Goal: Task Accomplishment & Management: Manage account settings

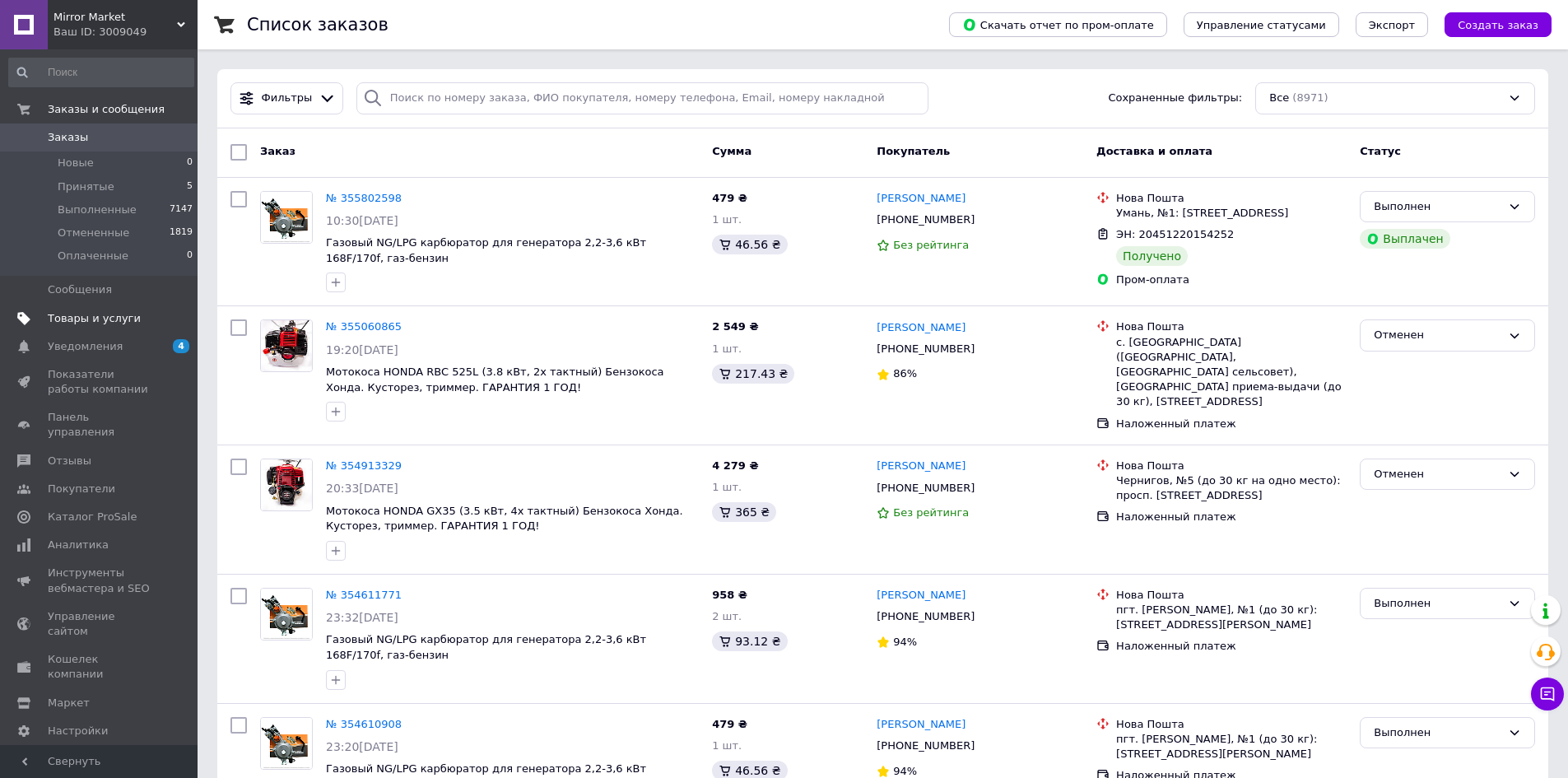
click at [98, 316] on span "Товары и услуги" at bounding box center [94, 318] width 93 height 15
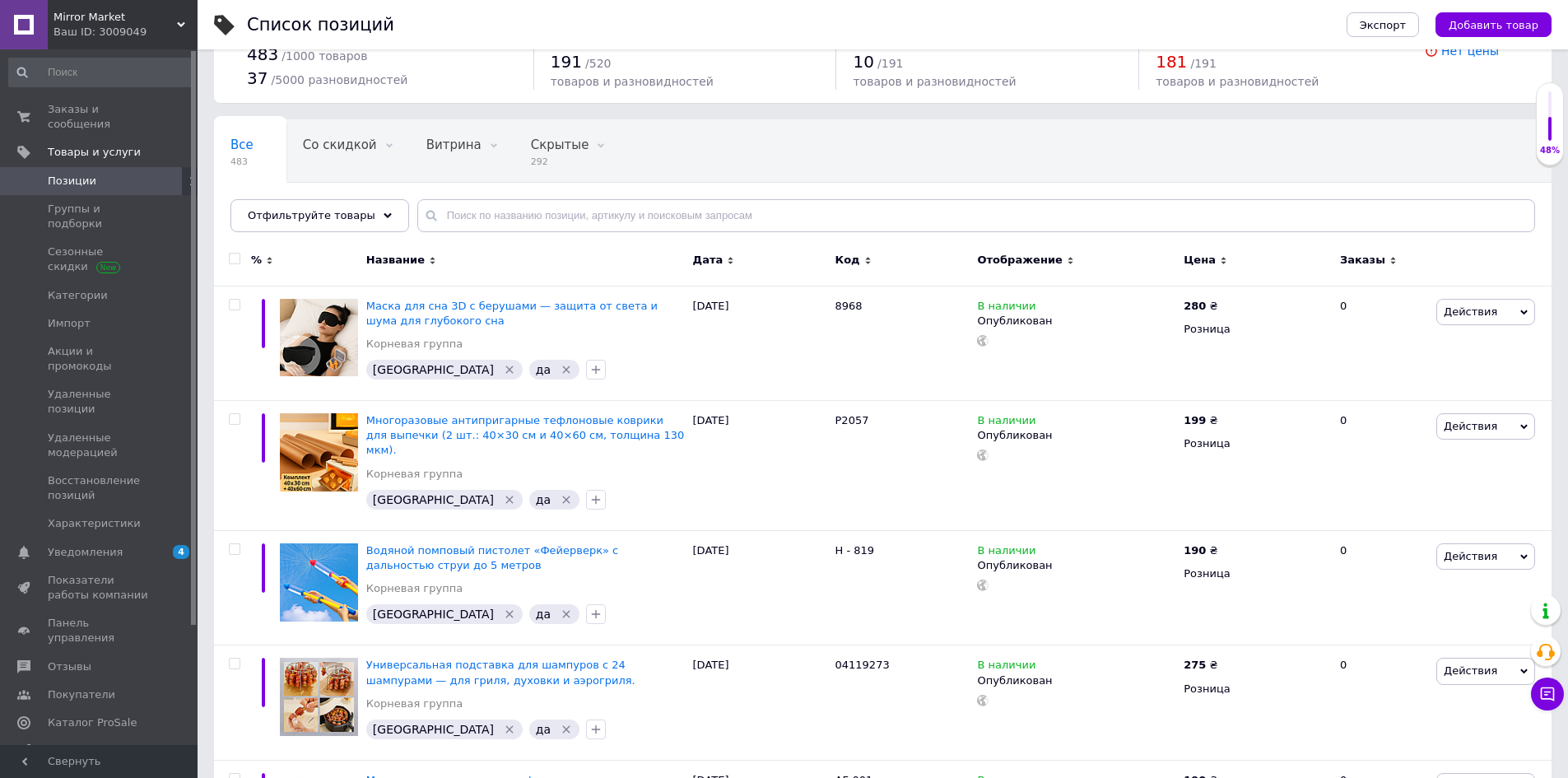
scroll to position [82, 0]
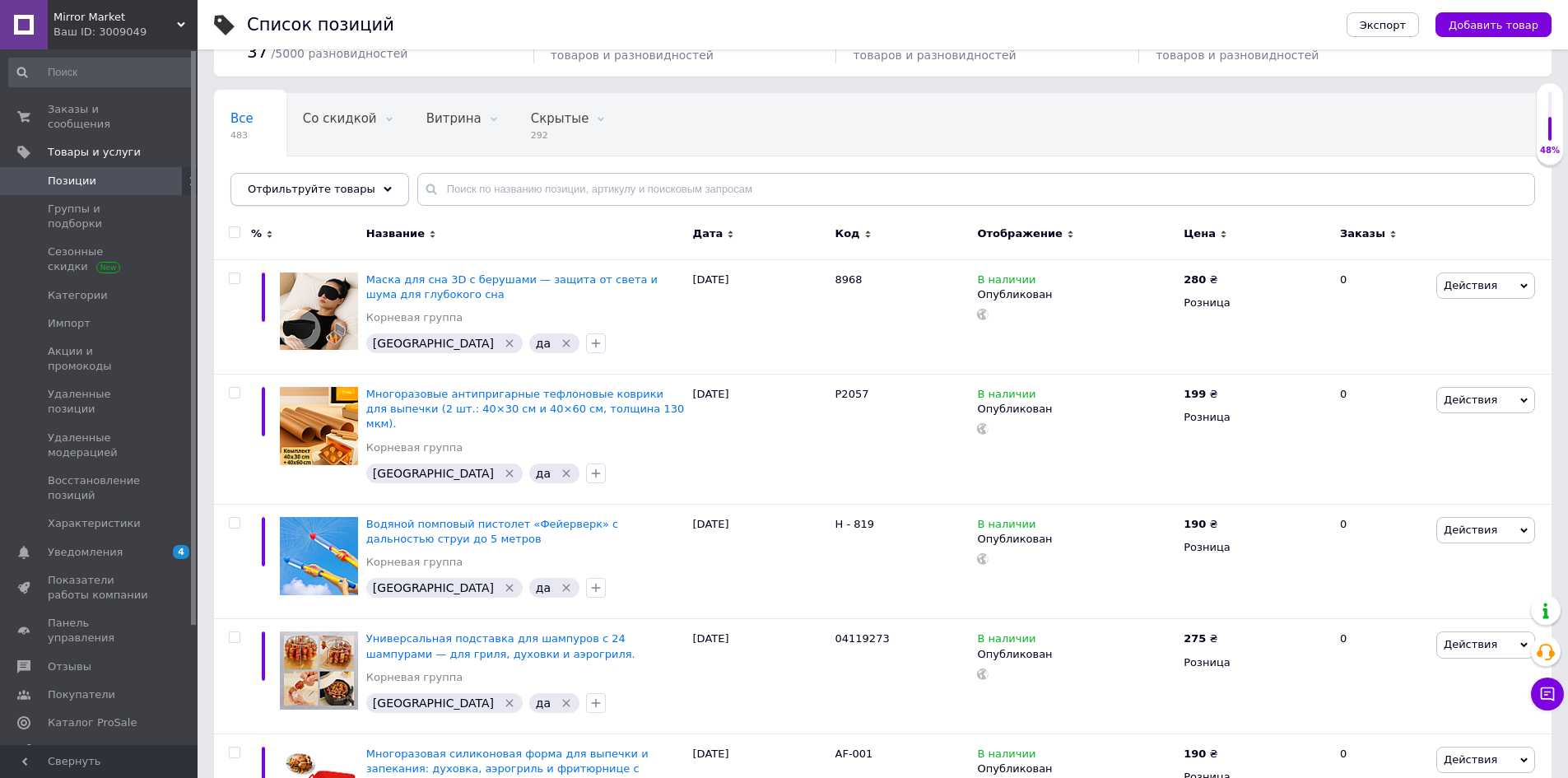
click at [375, 186] on div "Отфильтруйте товары" at bounding box center [320, 189] width 179 height 33
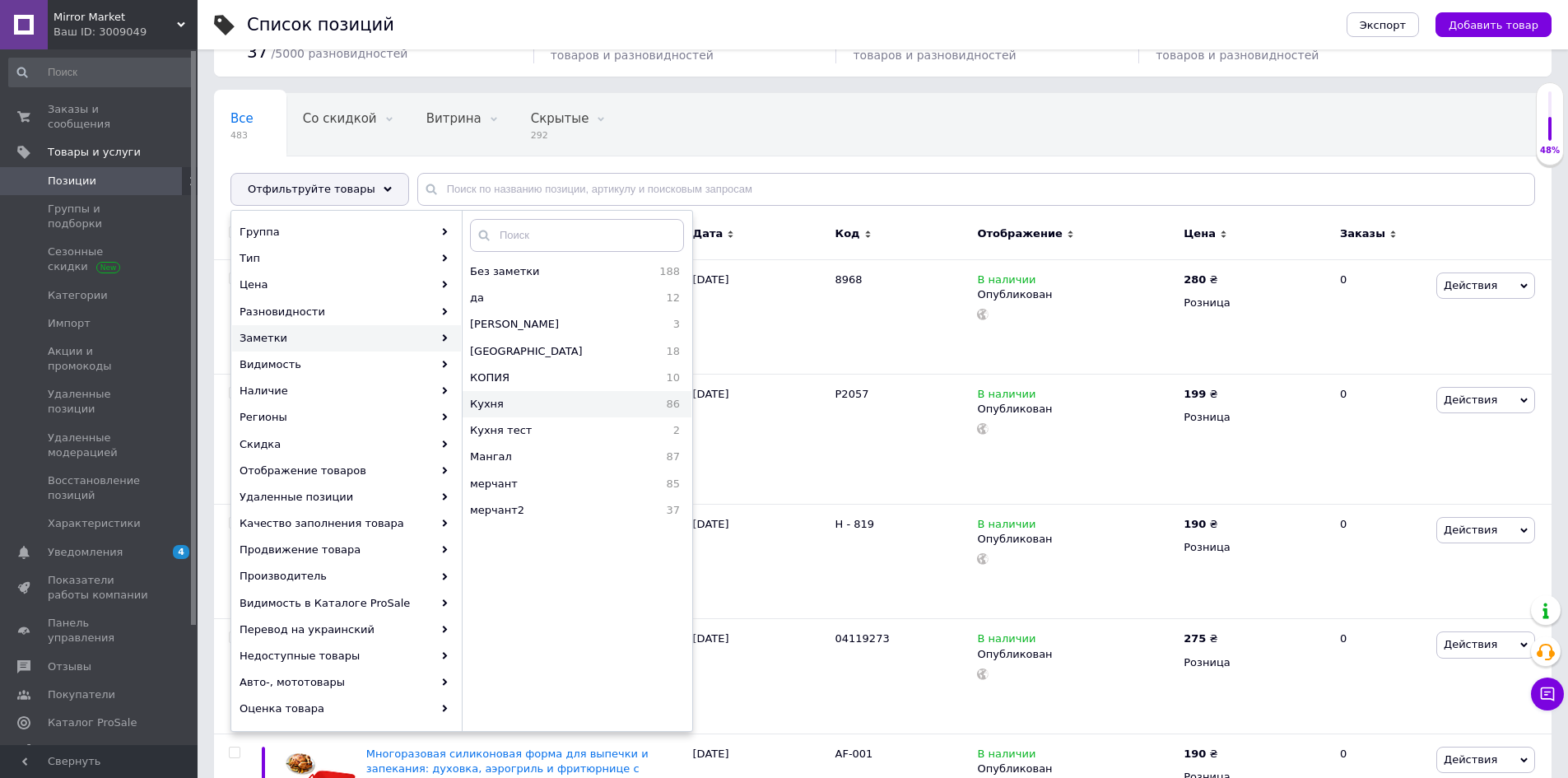
click at [531, 399] on span "Кухня" at bounding box center [533, 404] width 128 height 15
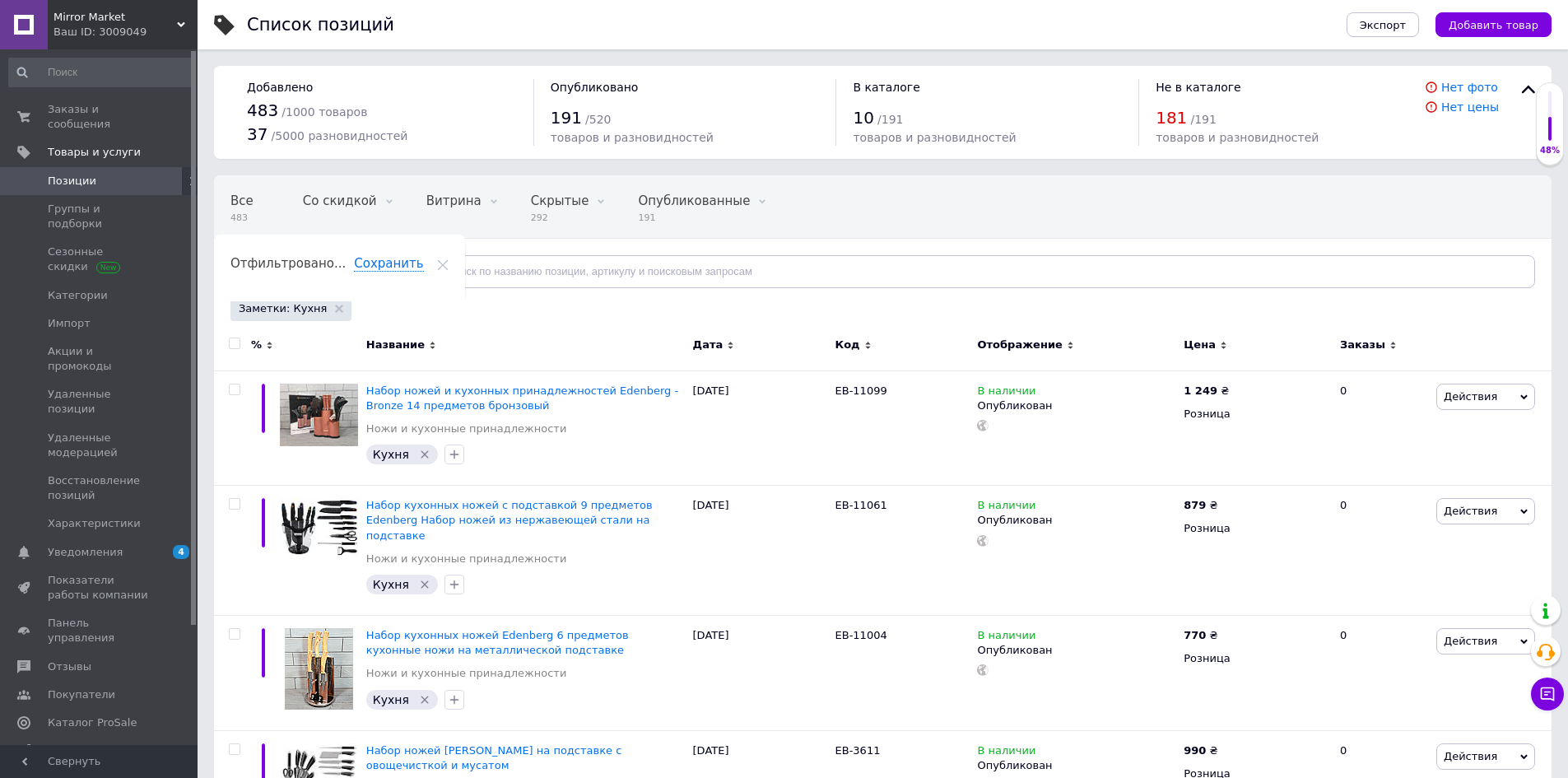
click at [235, 342] on input "checkbox" at bounding box center [234, 343] width 11 height 11
checkbox input "true"
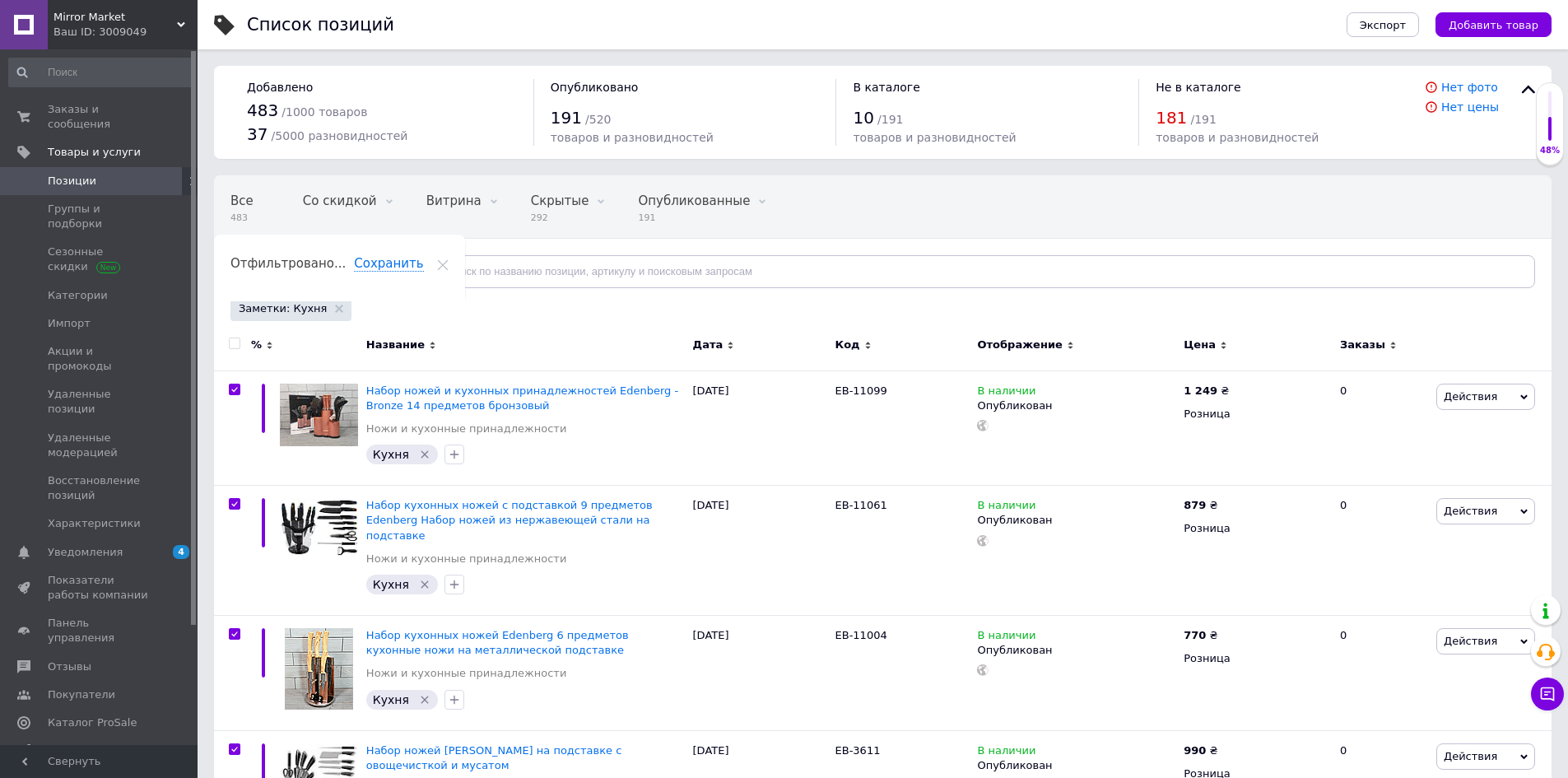
checkbox input "true"
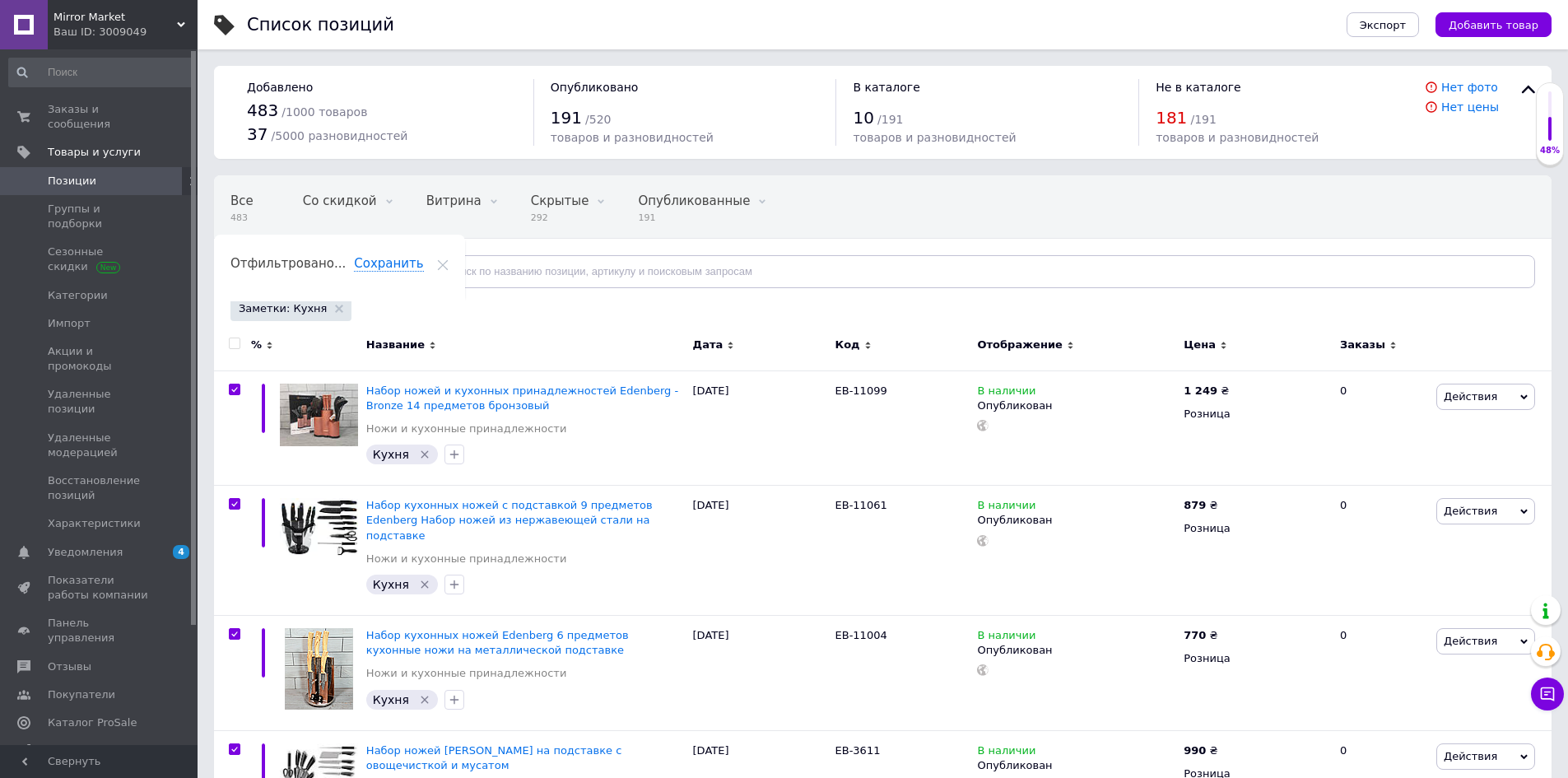
checkbox input "true"
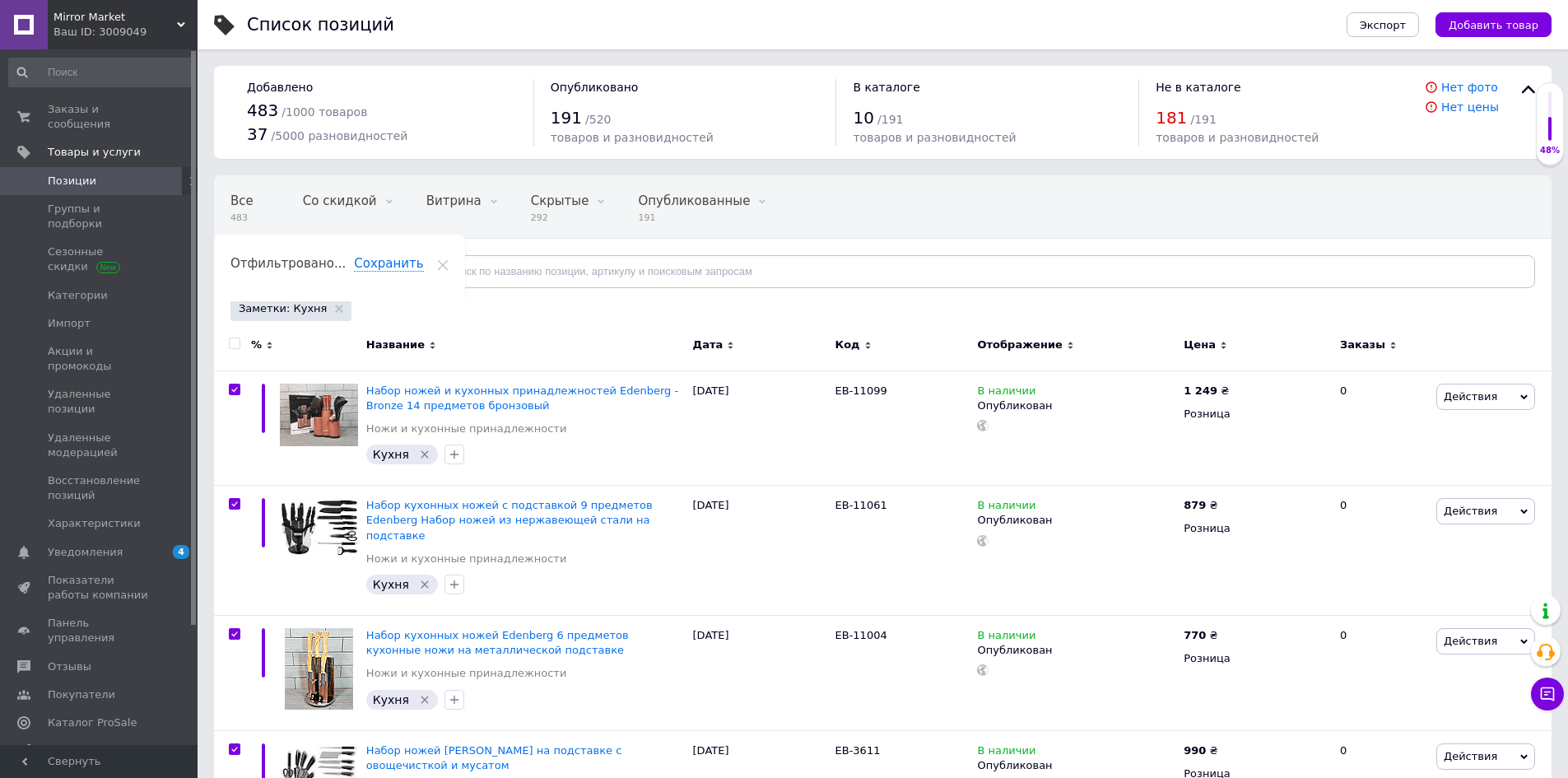
checkbox input "true"
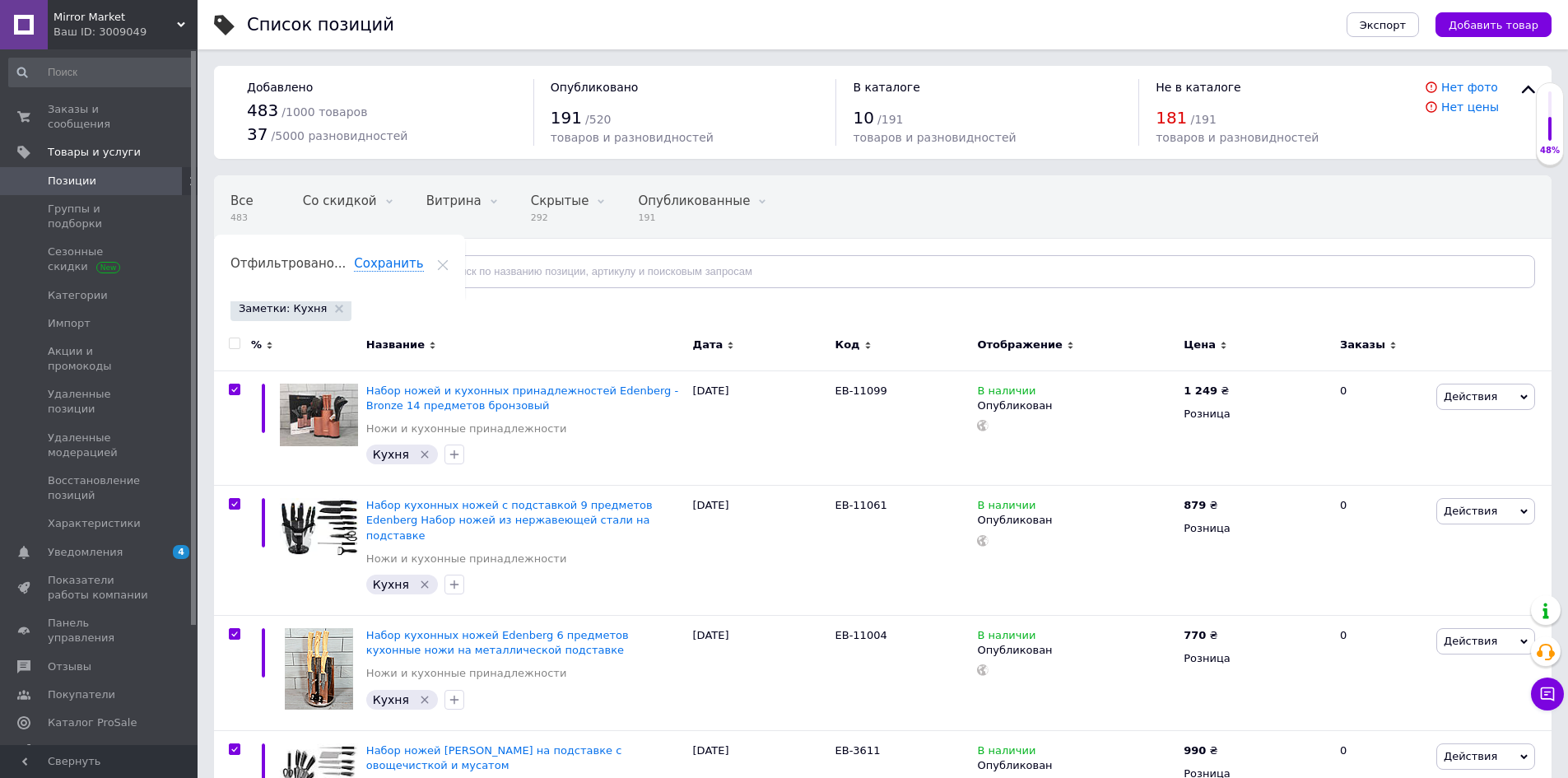
checkbox input "true"
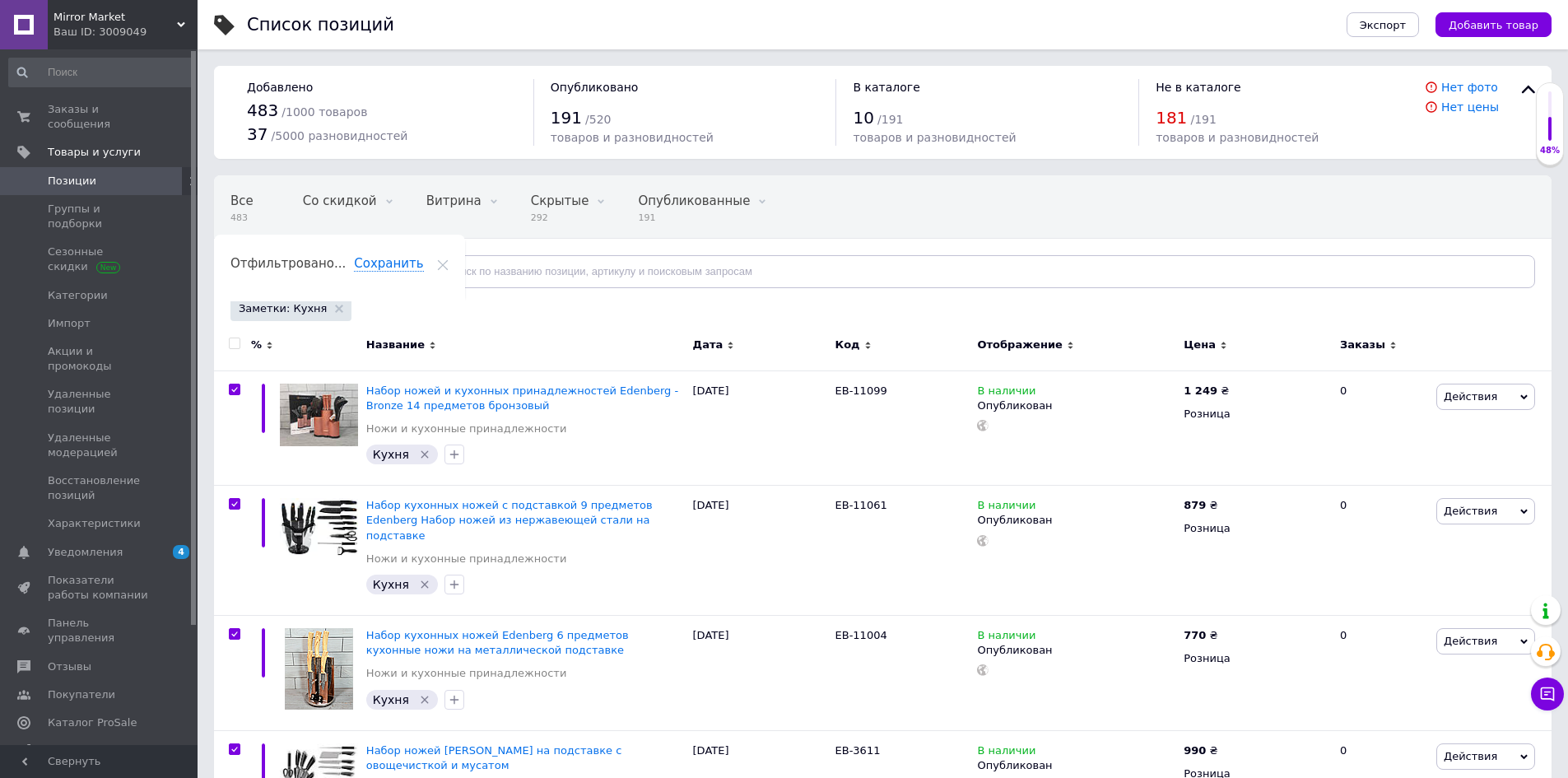
checkbox input "true"
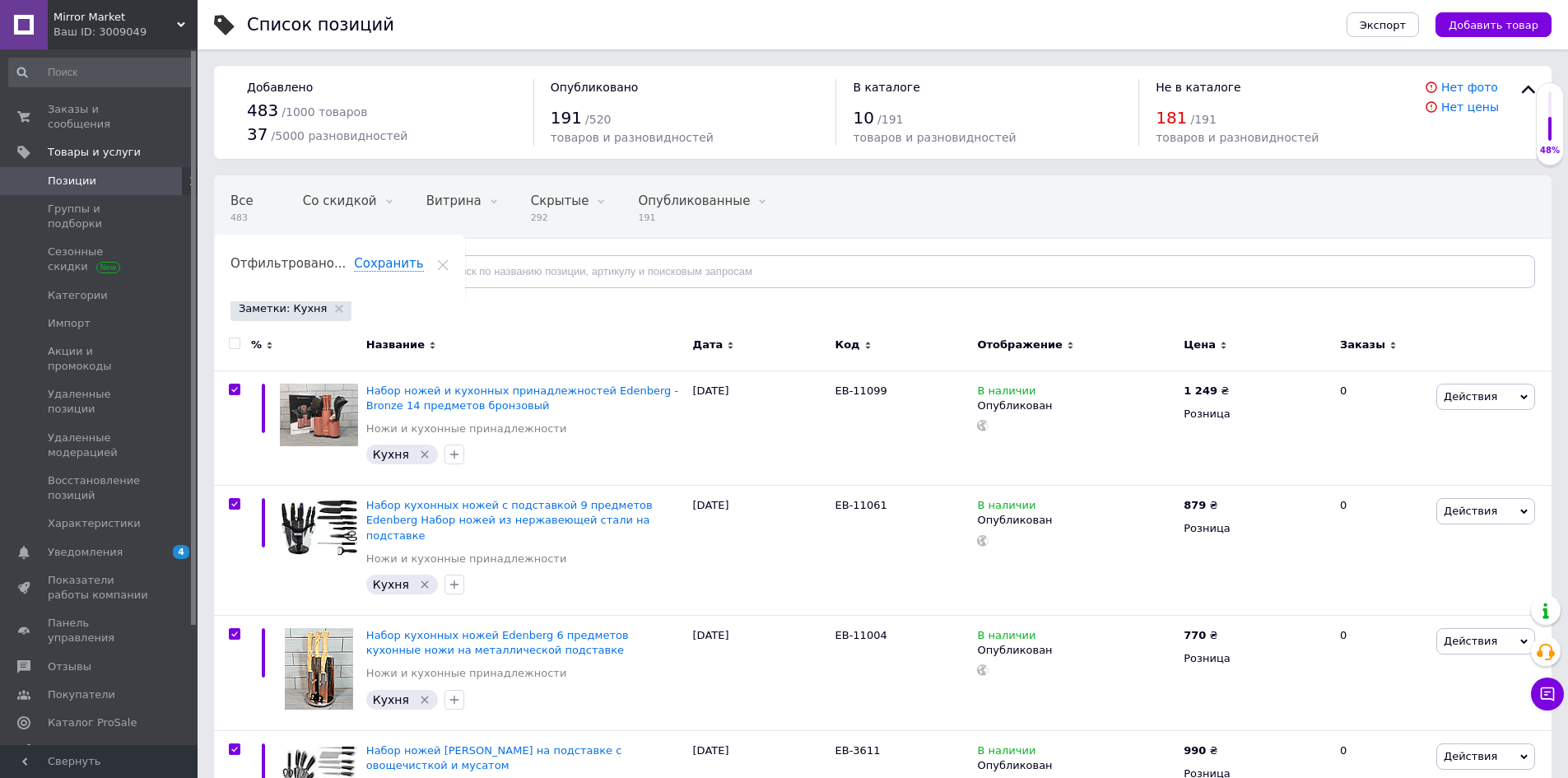
checkbox input "true"
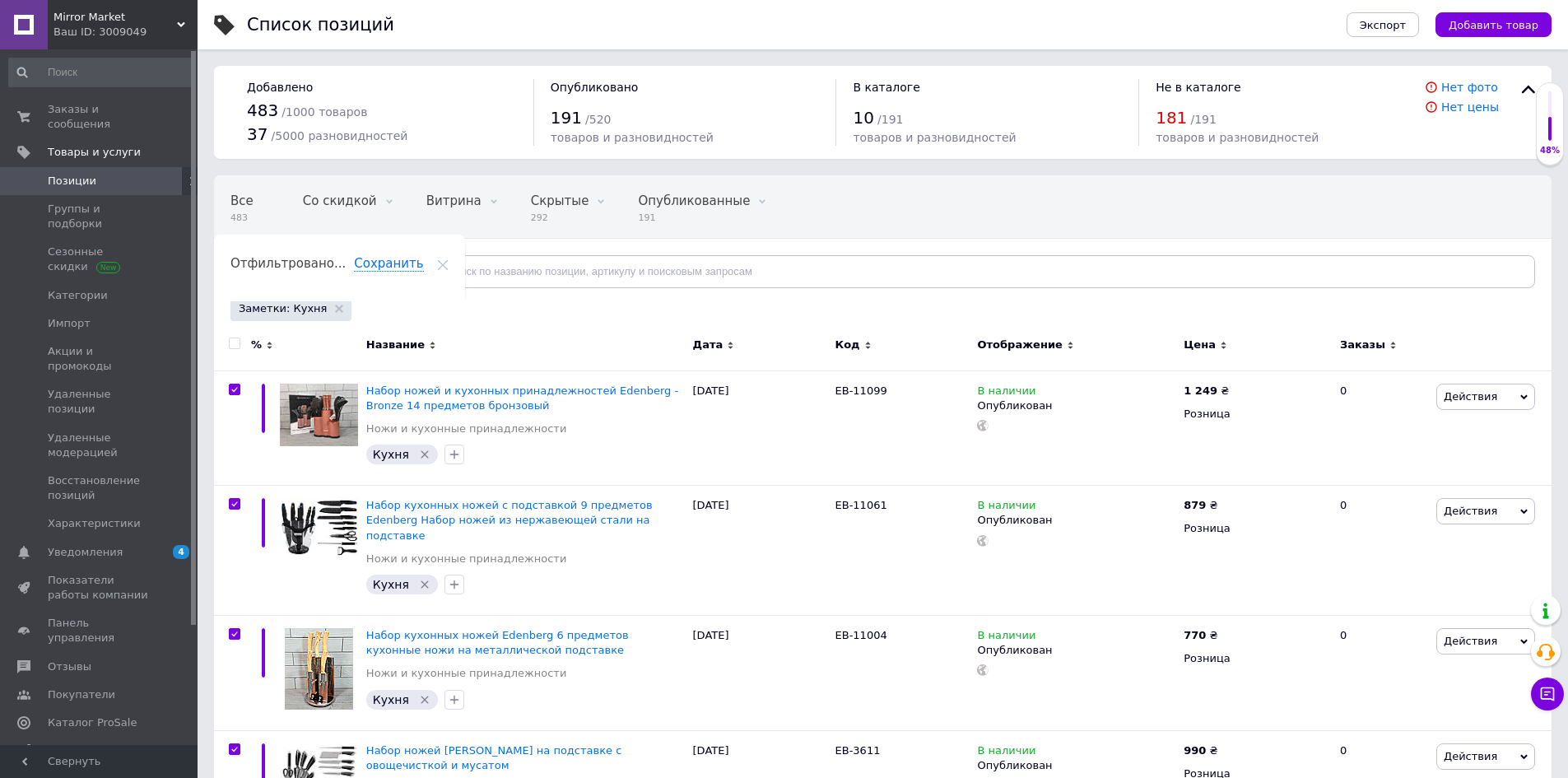
checkbox input "true"
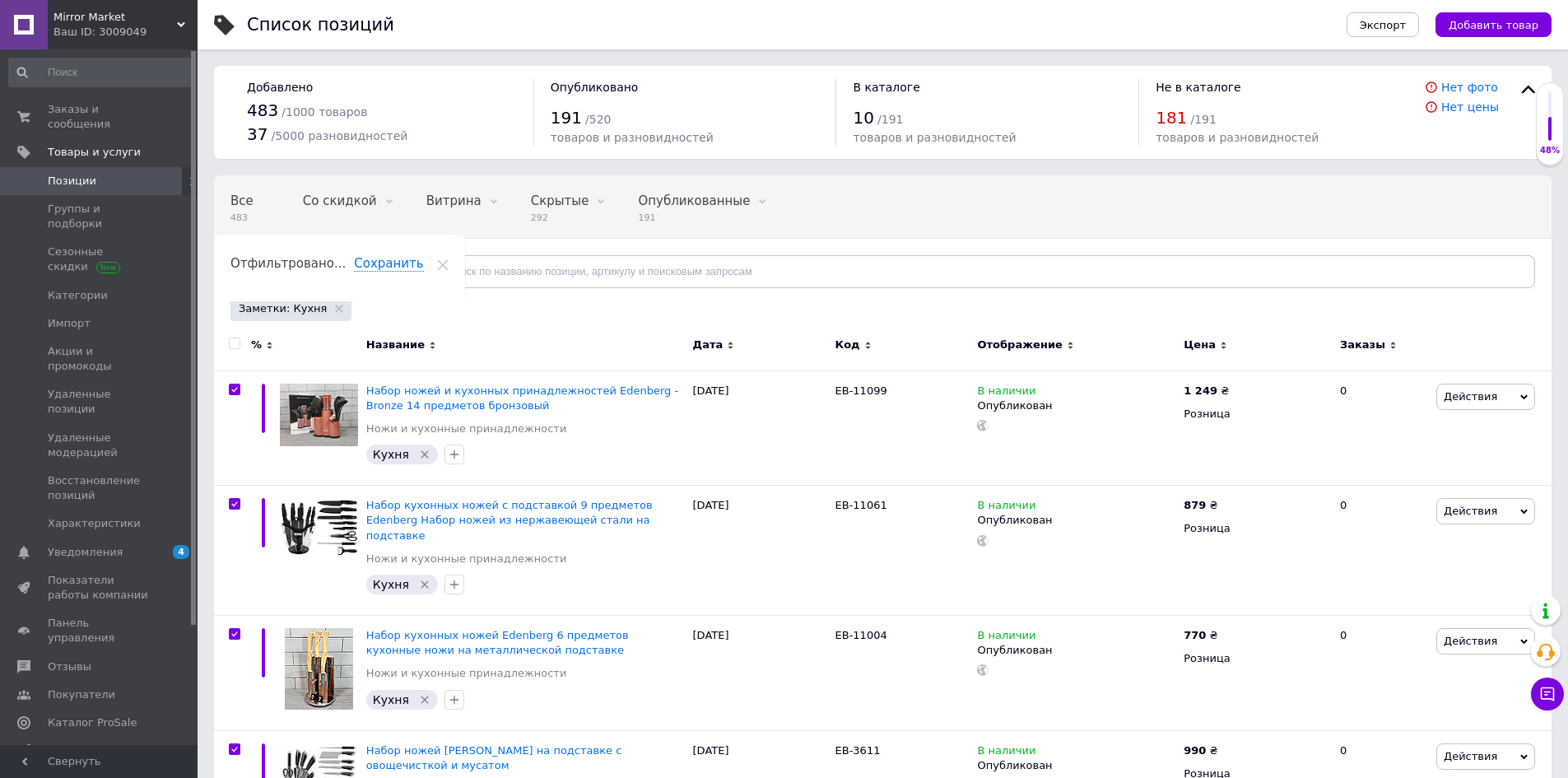
checkbox input "true"
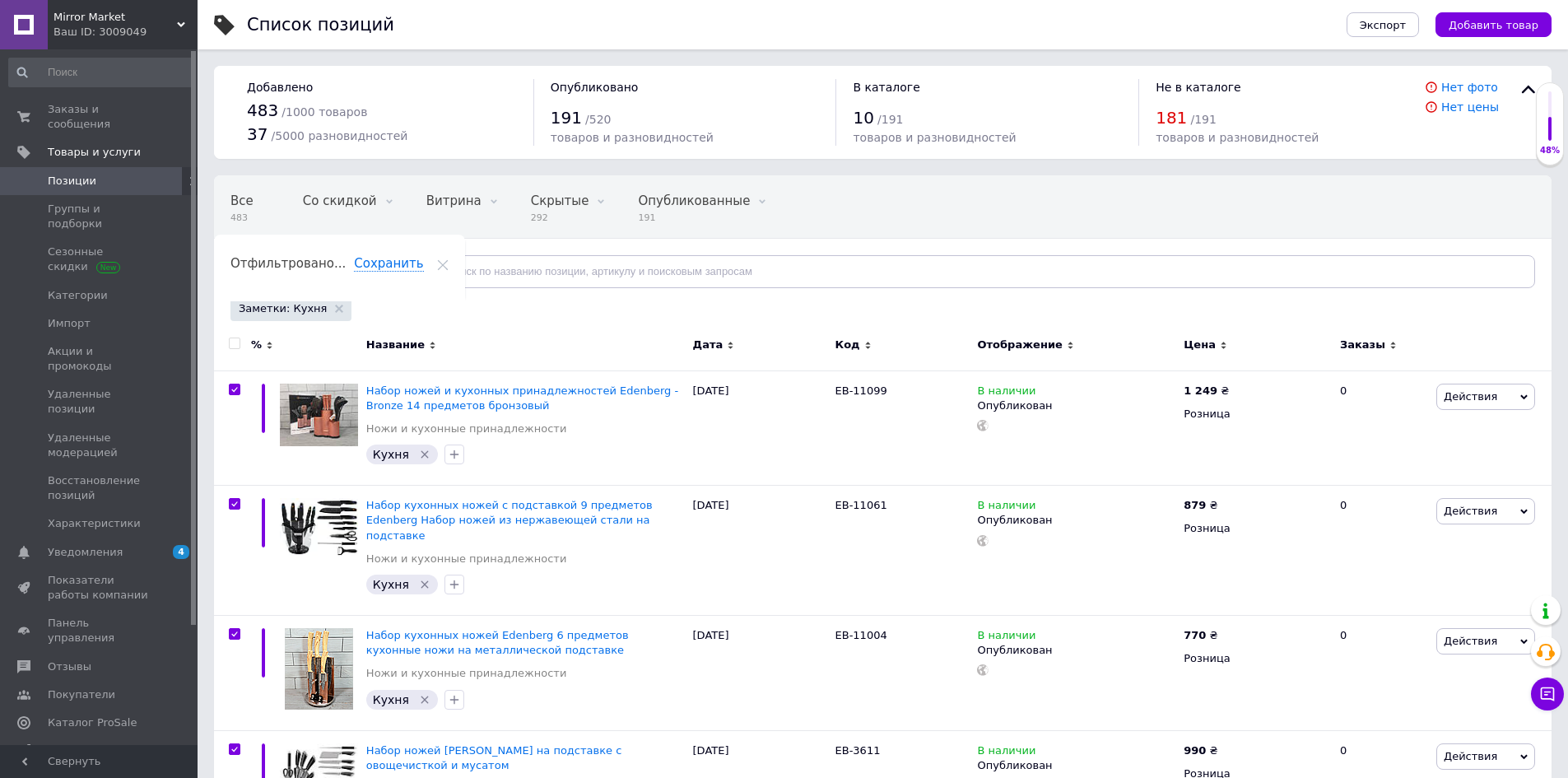
checkbox input "true"
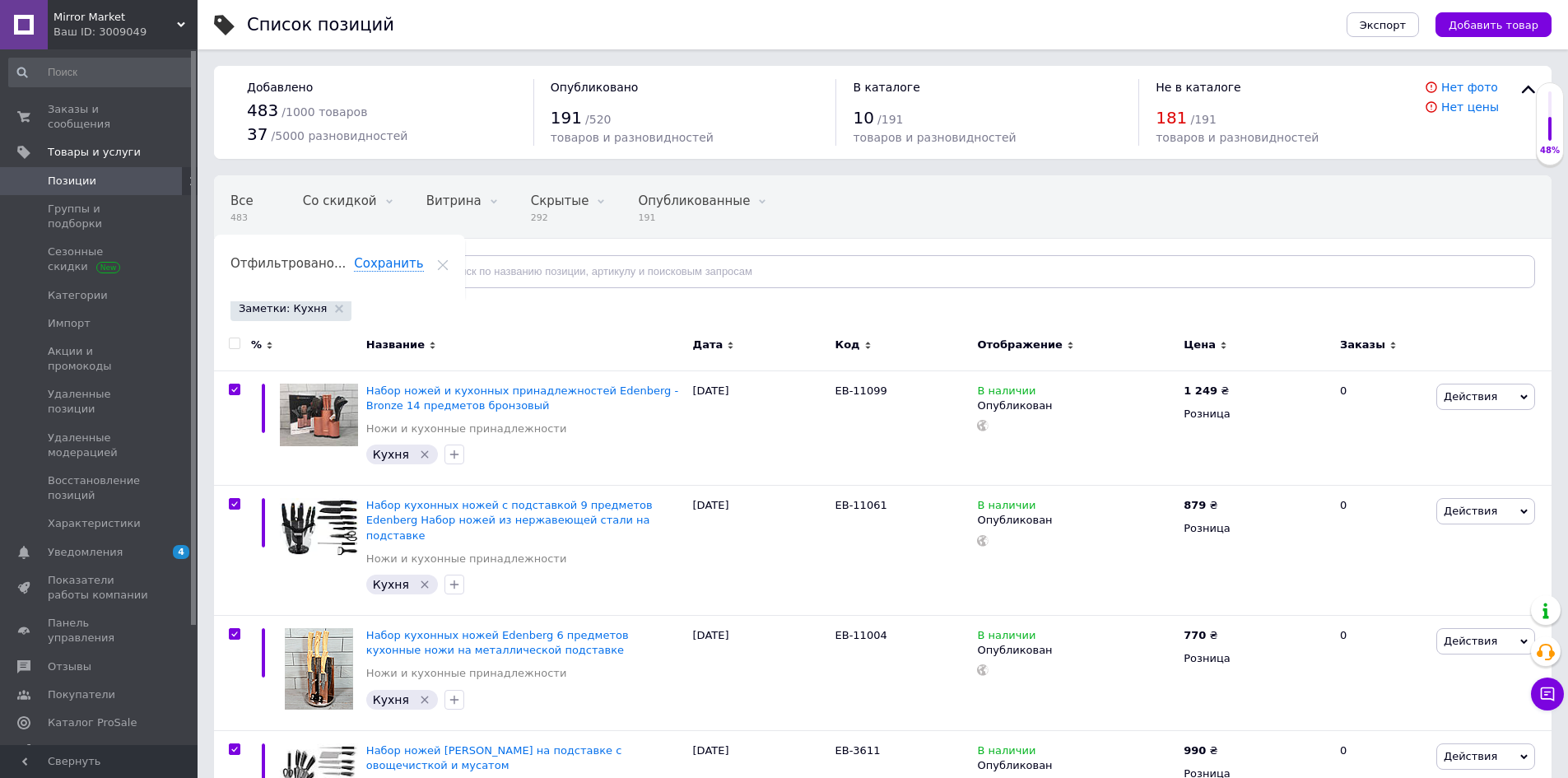
checkbox input "true"
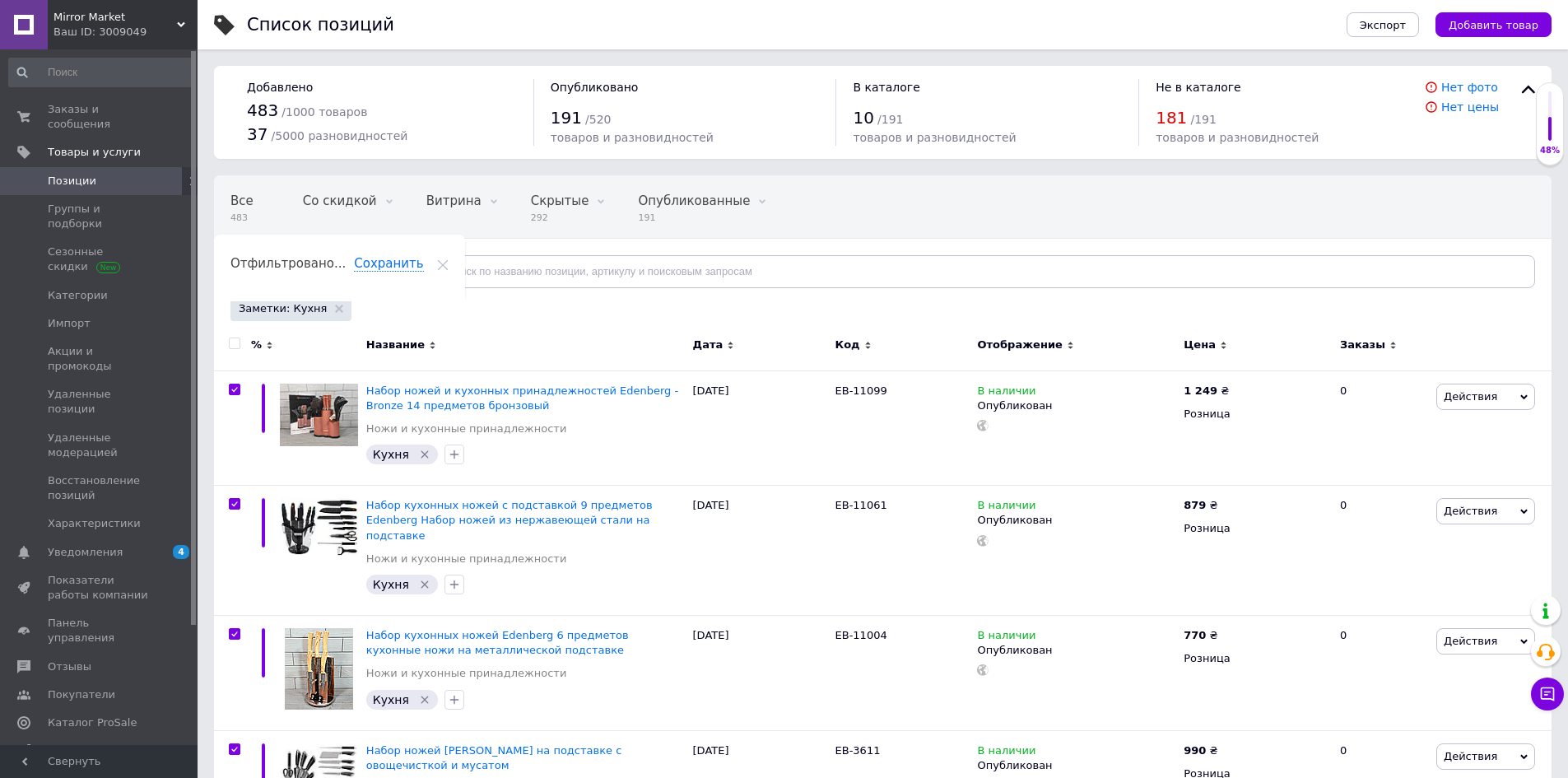
checkbox input "true"
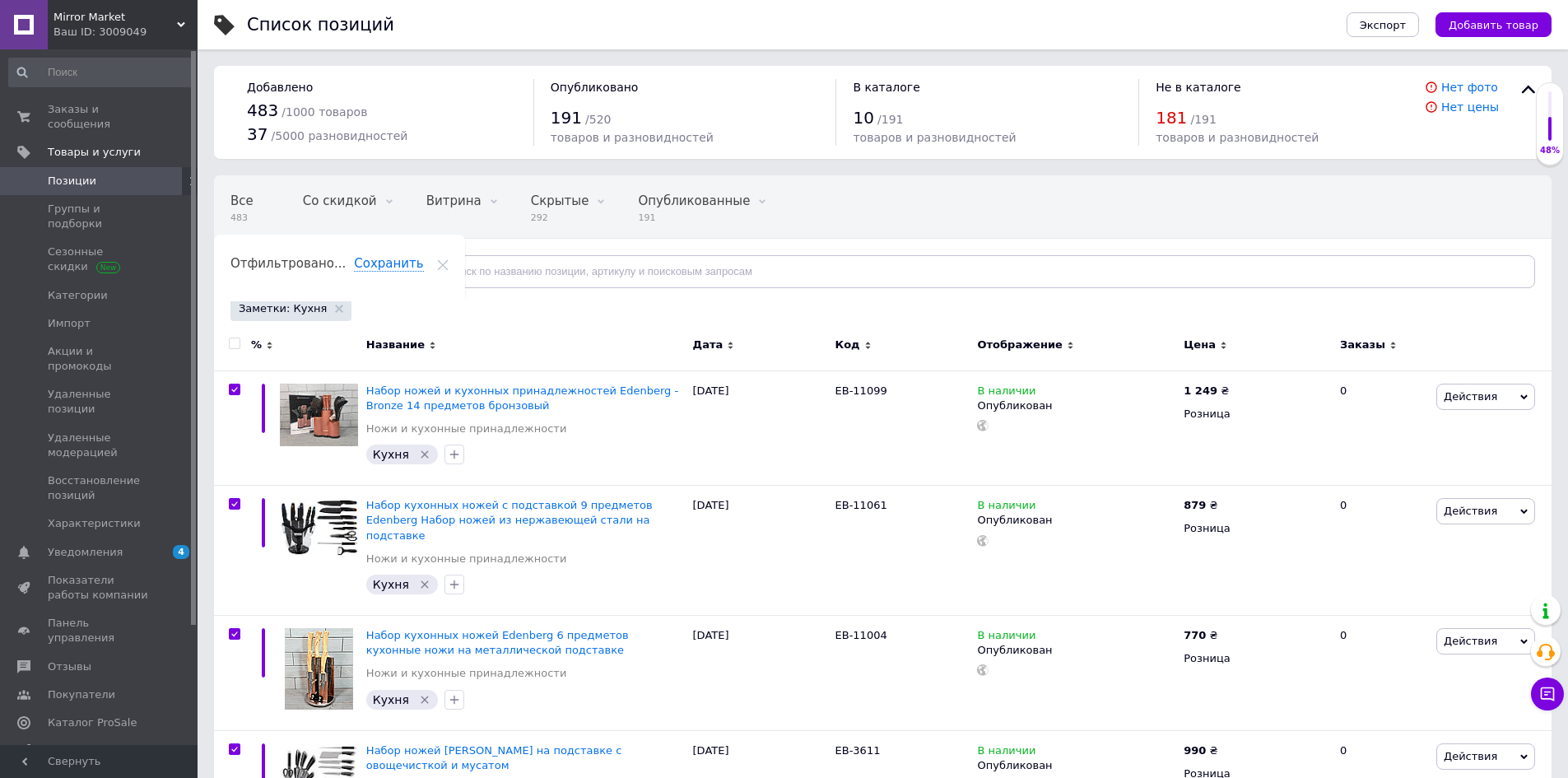
checkbox input "true"
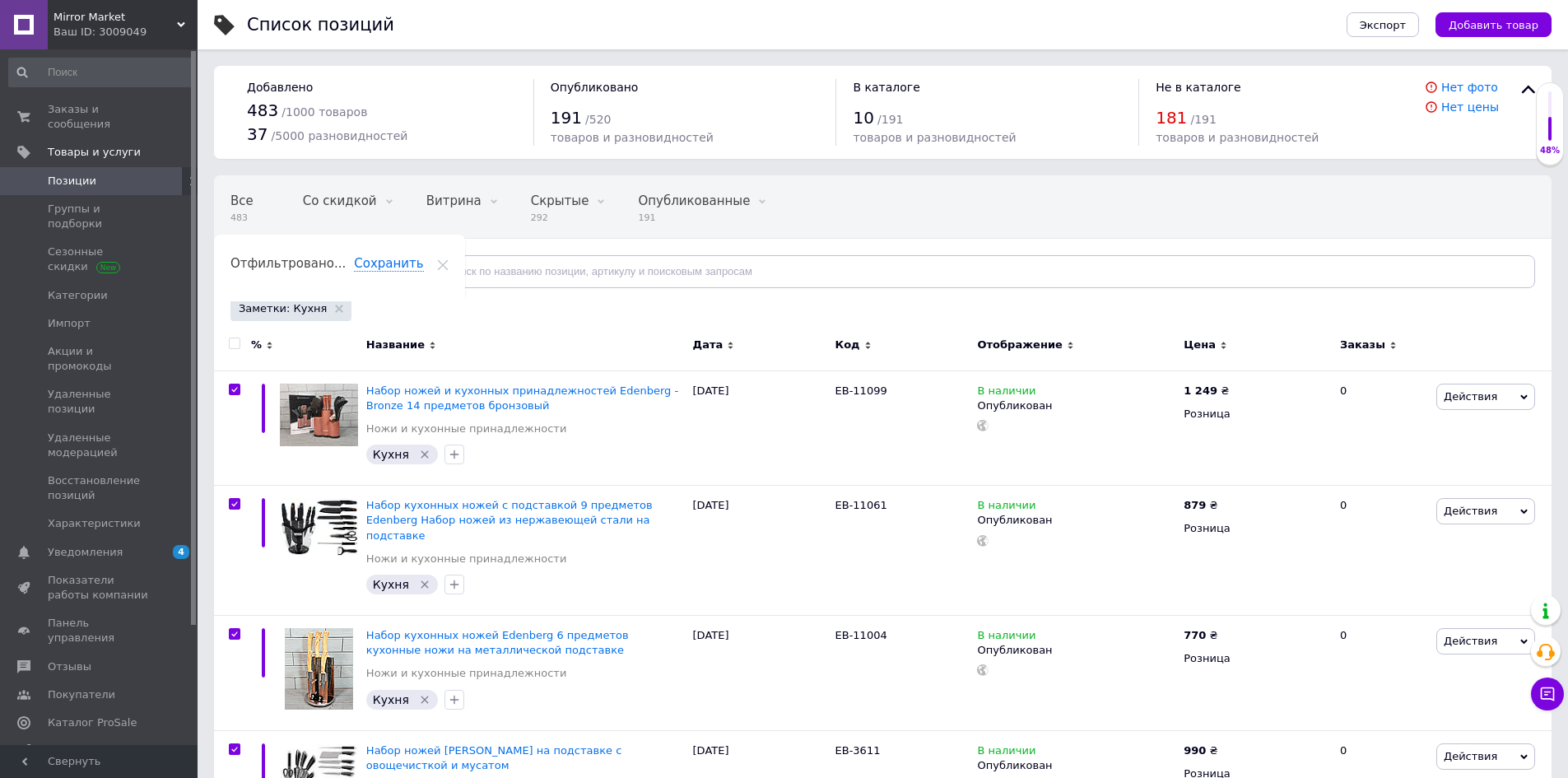
checkbox input "true"
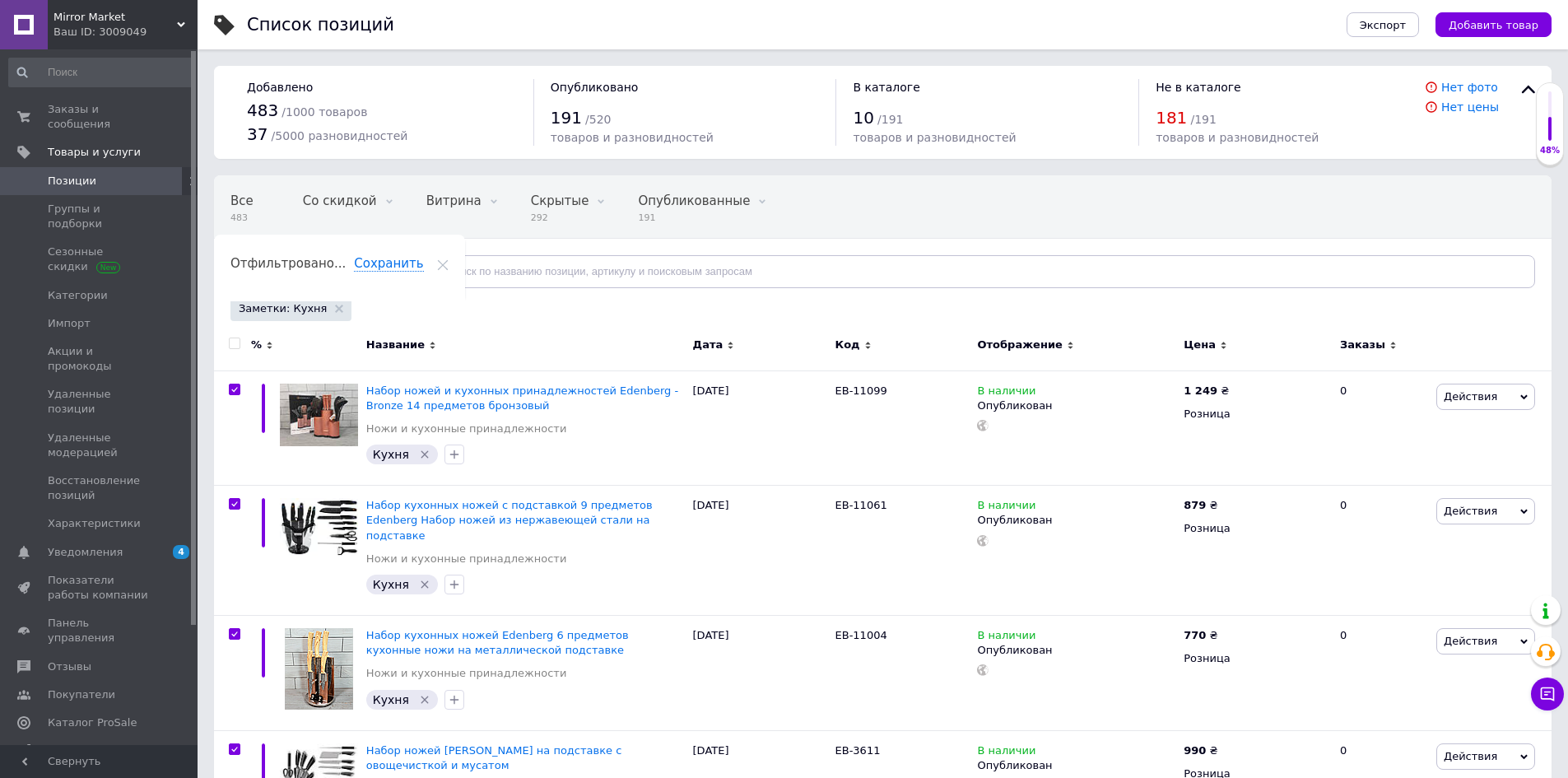
checkbox input "true"
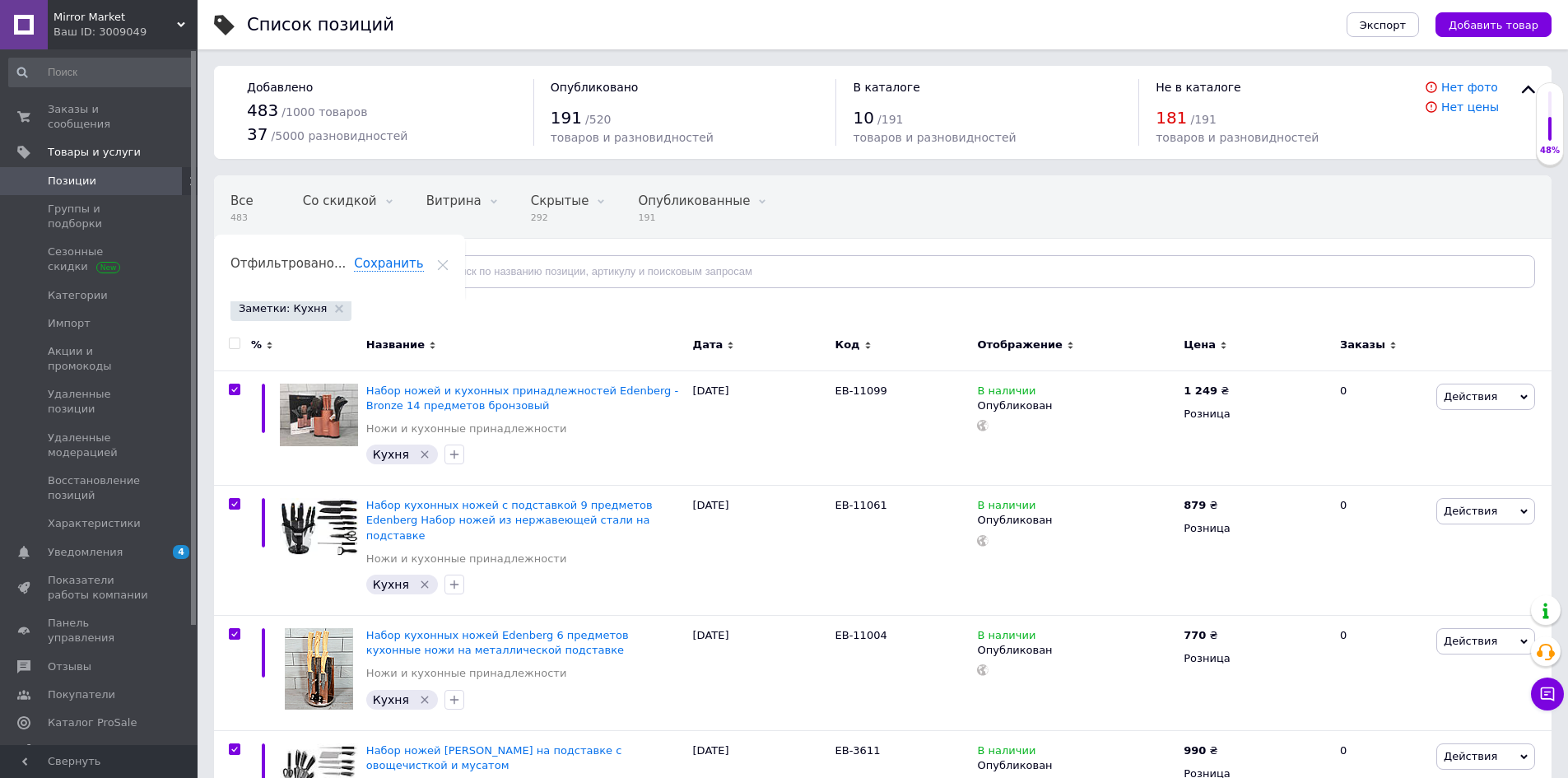
checkbox input "true"
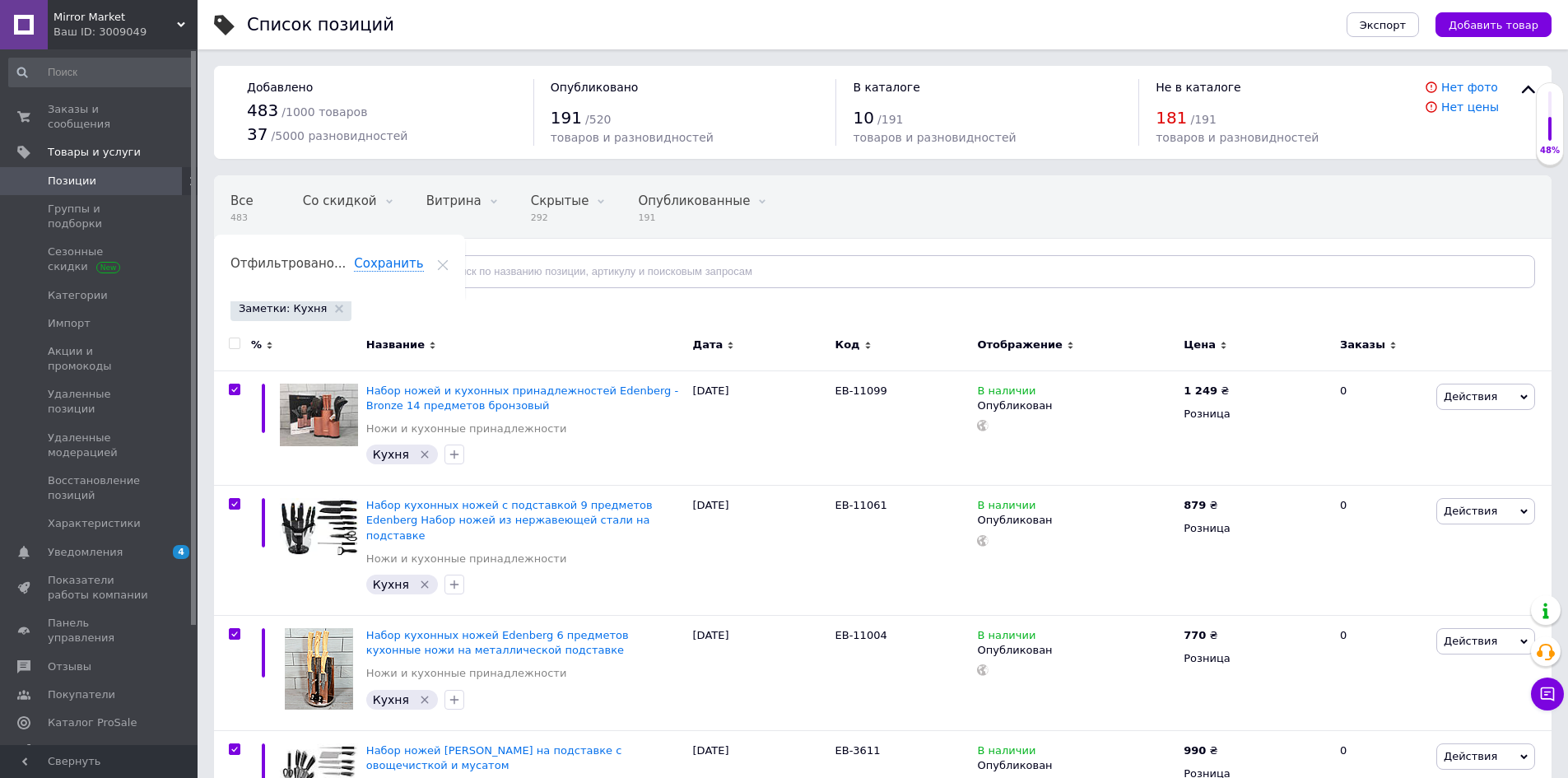
checkbox input "true"
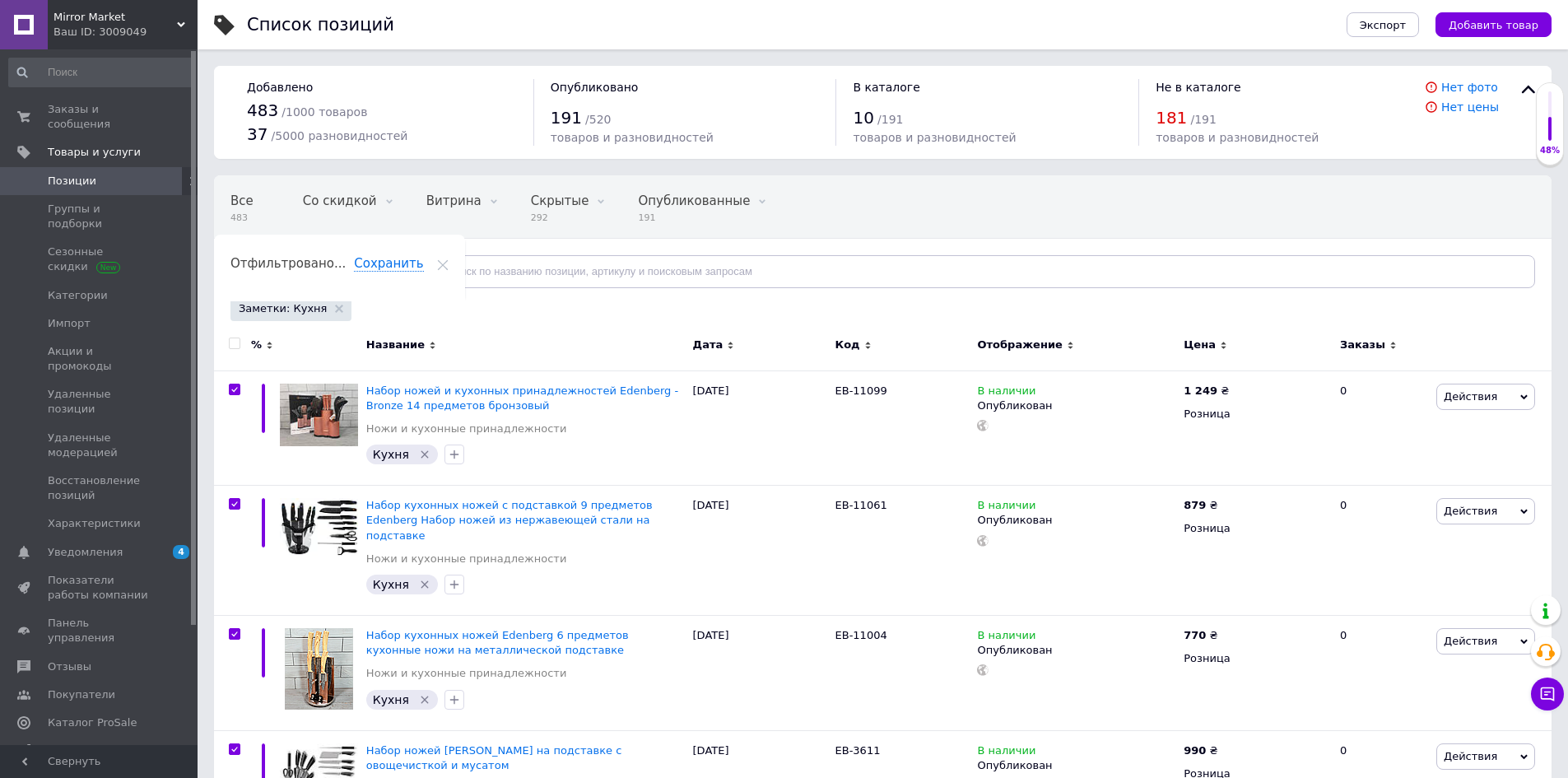
checkbox input "true"
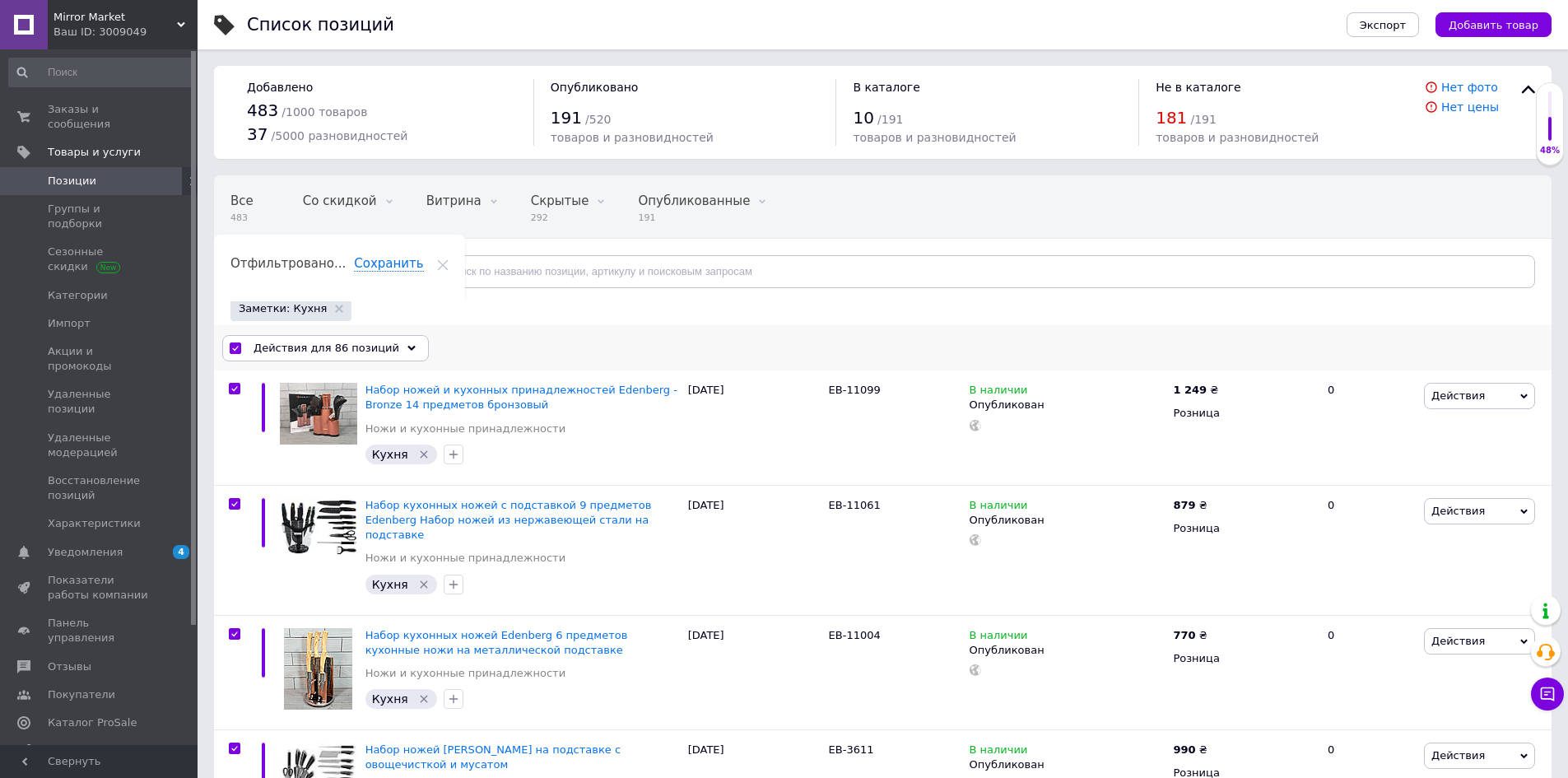
click at [239, 348] on input "checkbox" at bounding box center [235, 348] width 11 height 11
checkbox input "false"
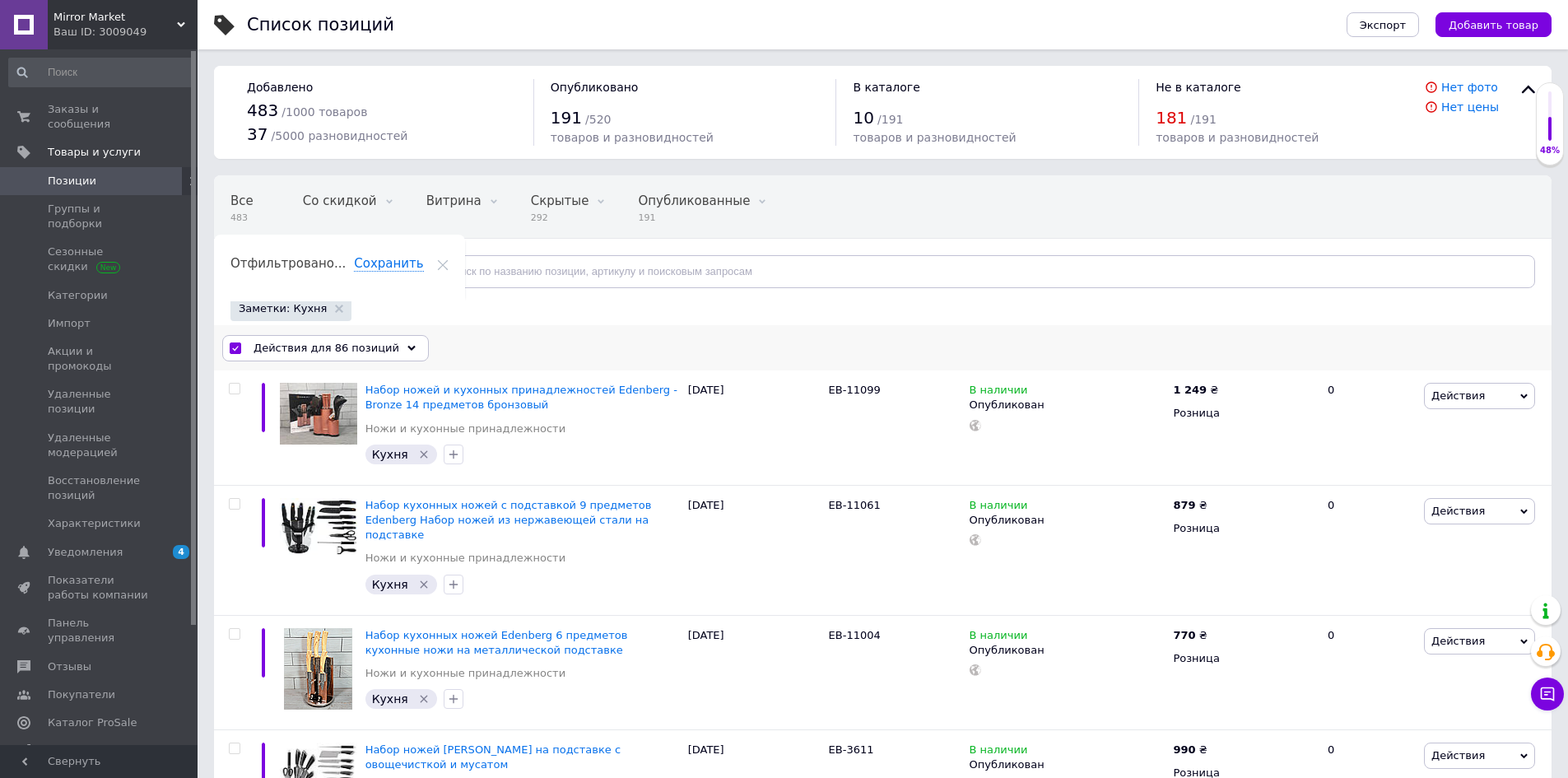
checkbox input "false"
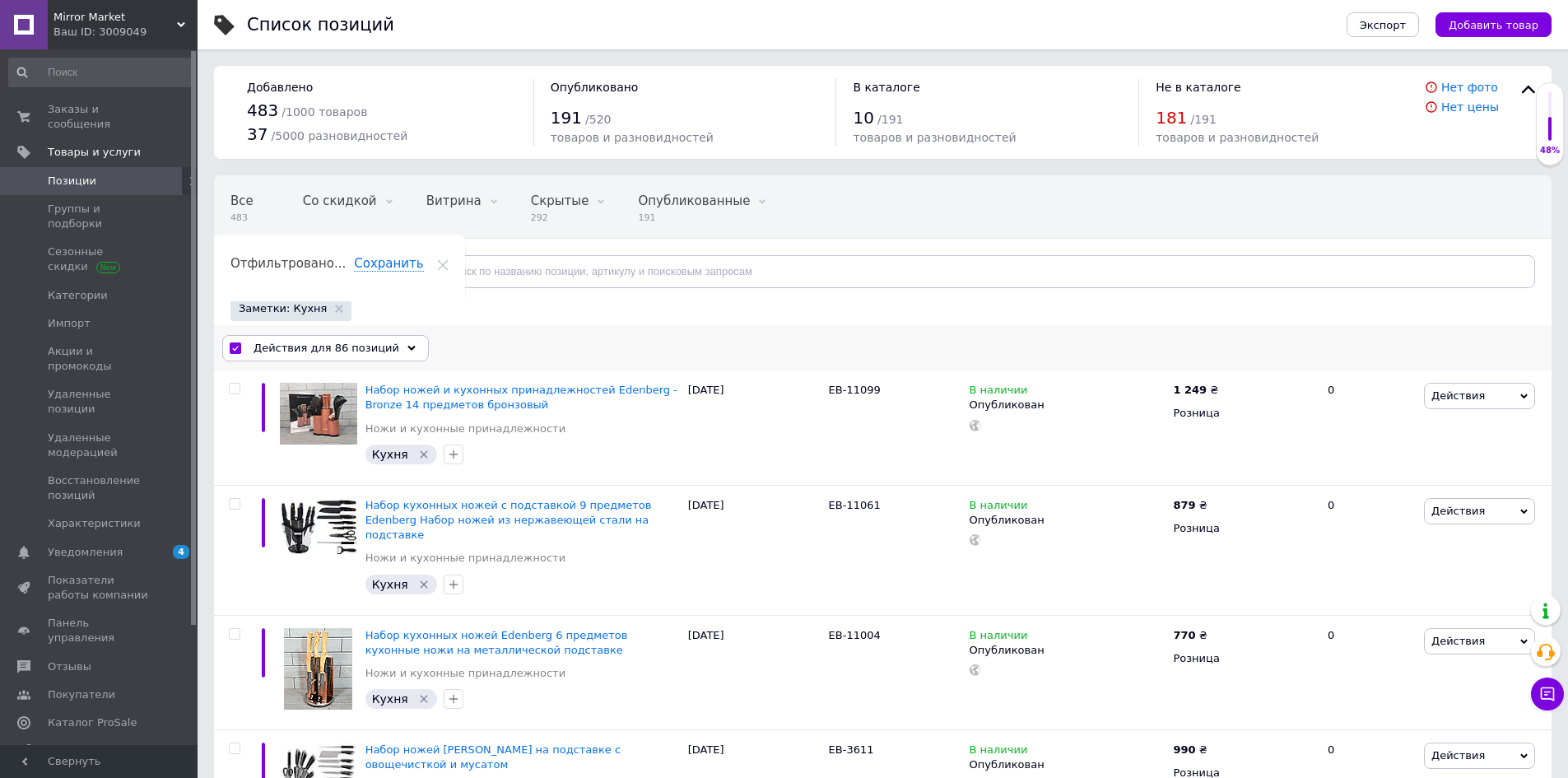
checkbox input "false"
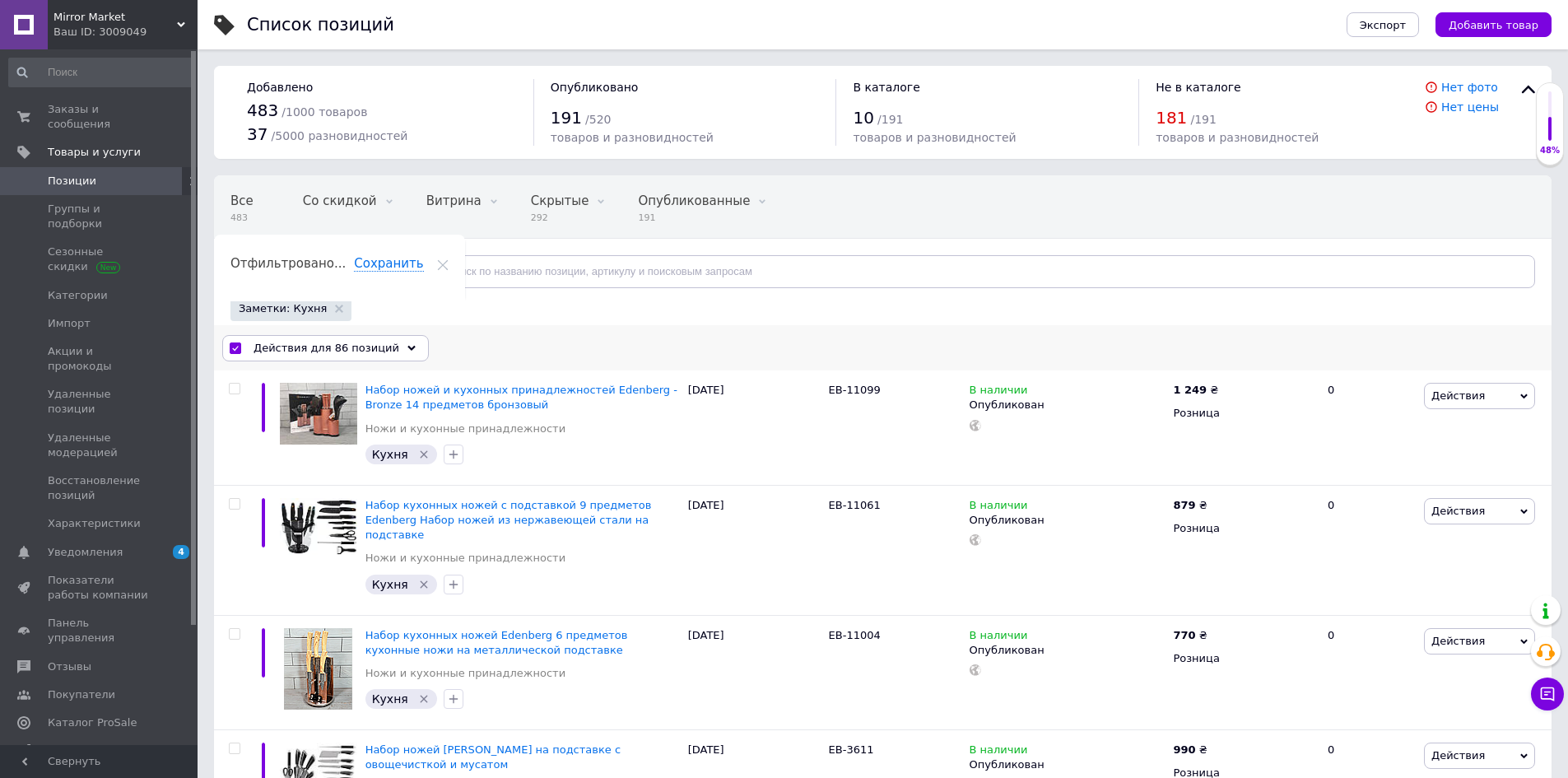
checkbox input "false"
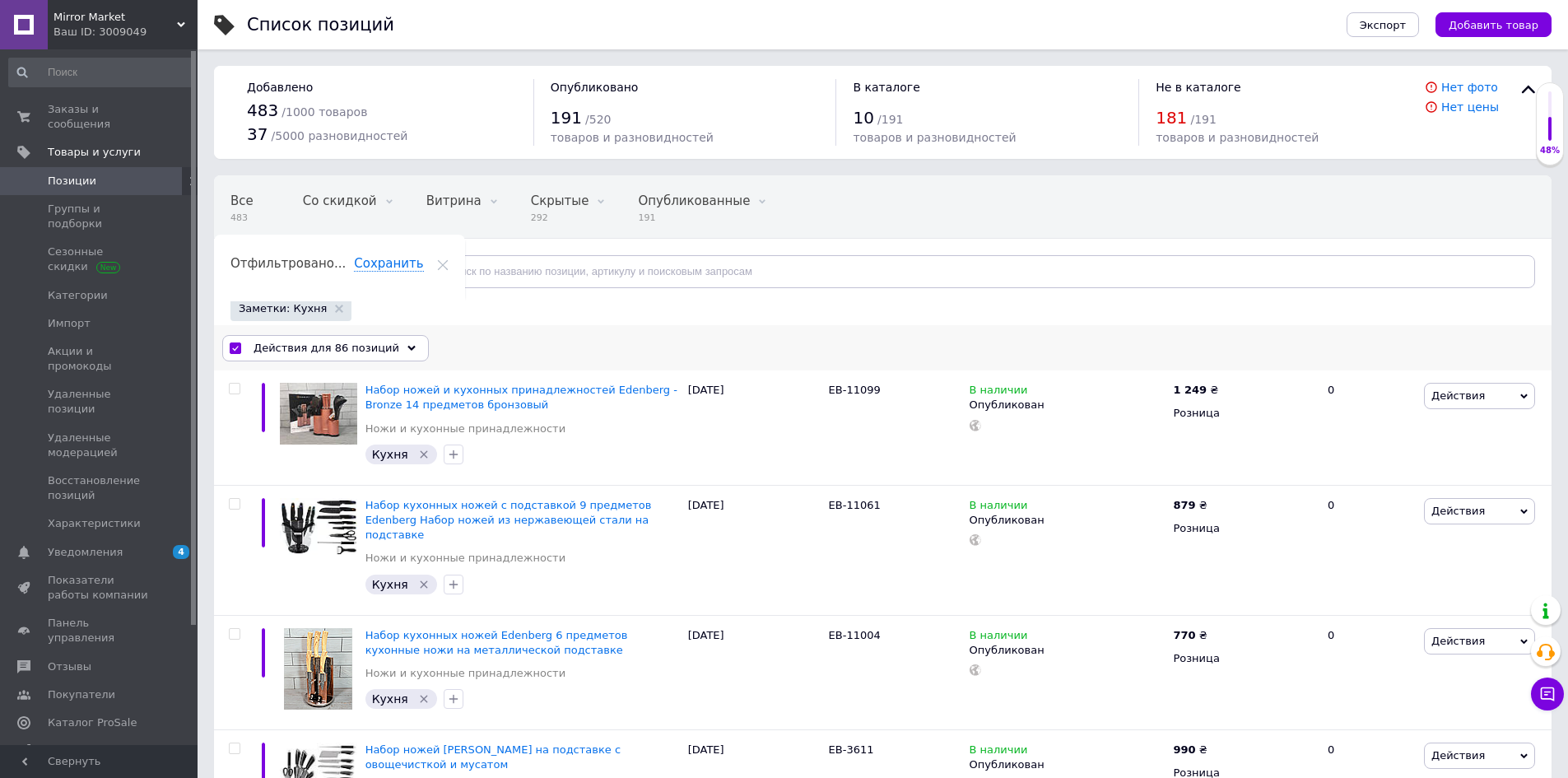
checkbox input "false"
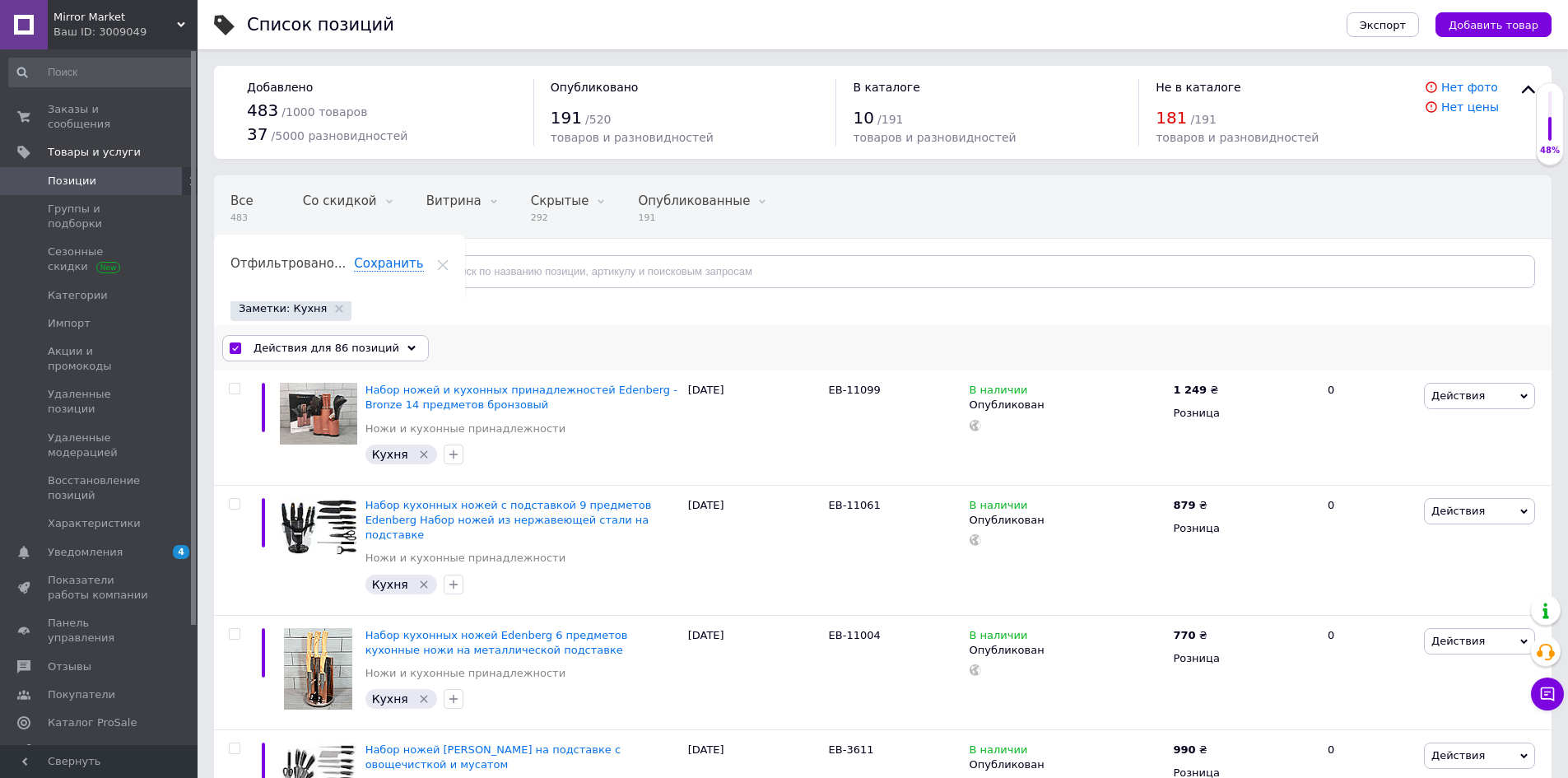
checkbox input "false"
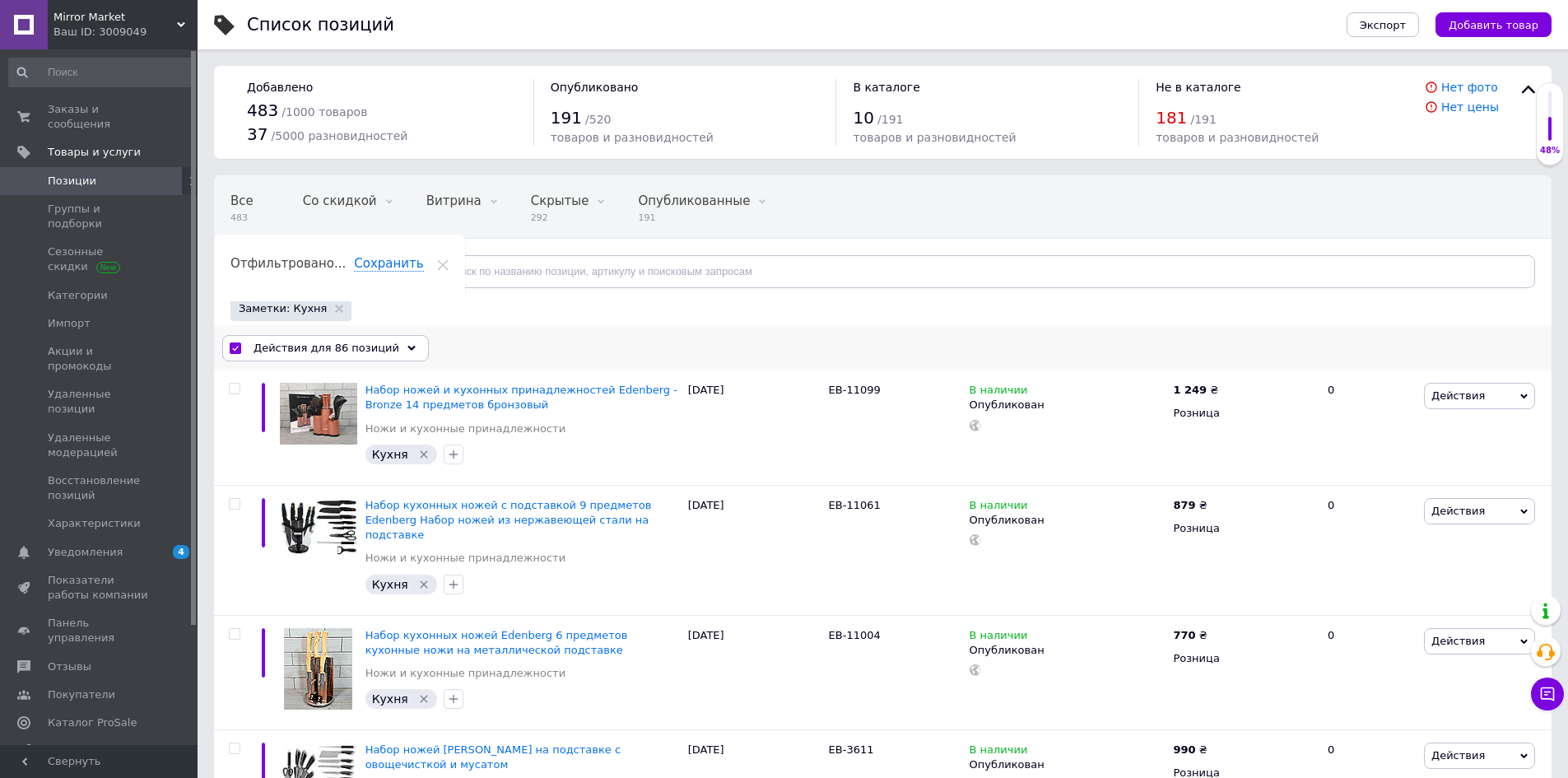
checkbox input "false"
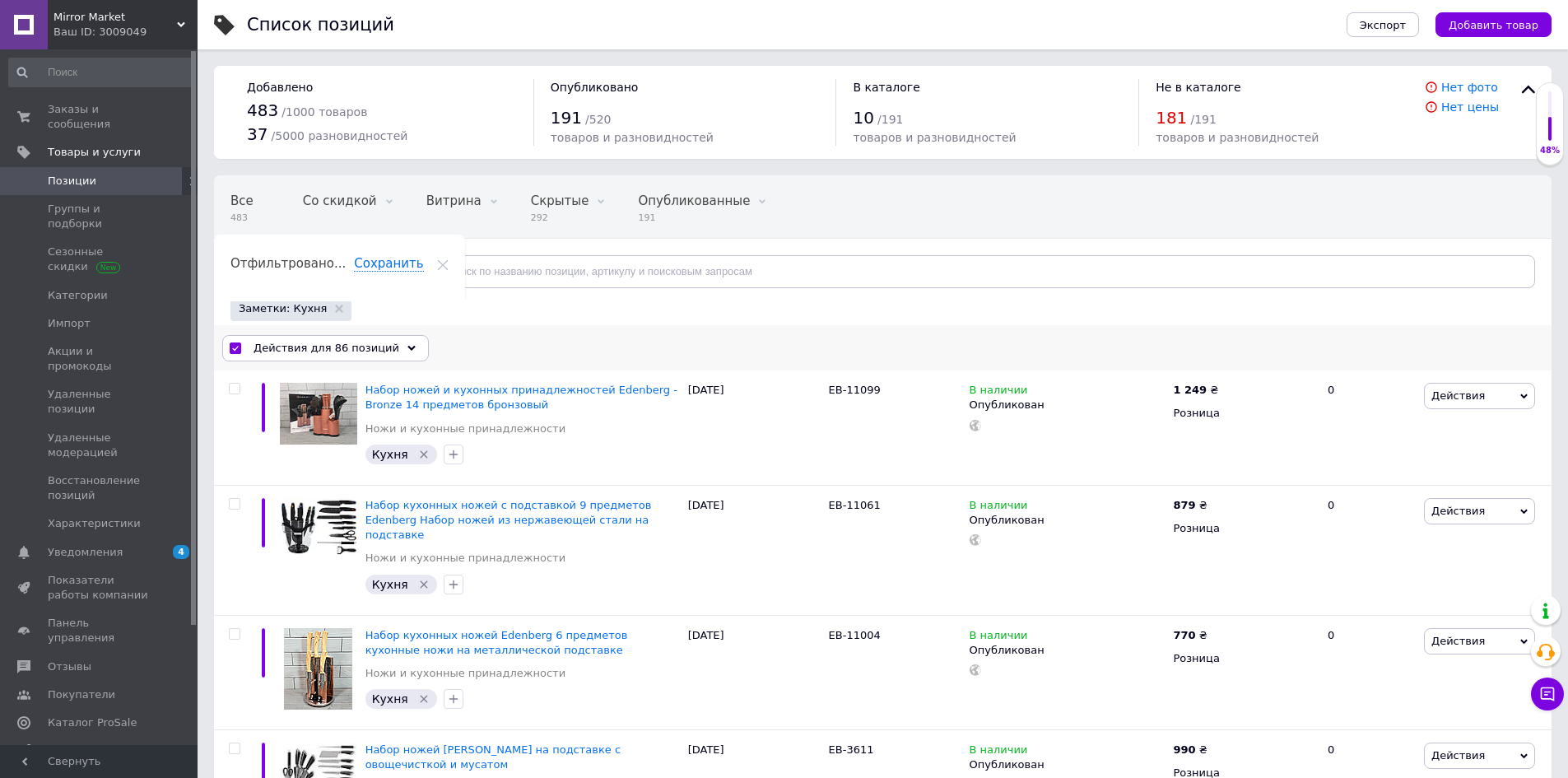
checkbox input "false"
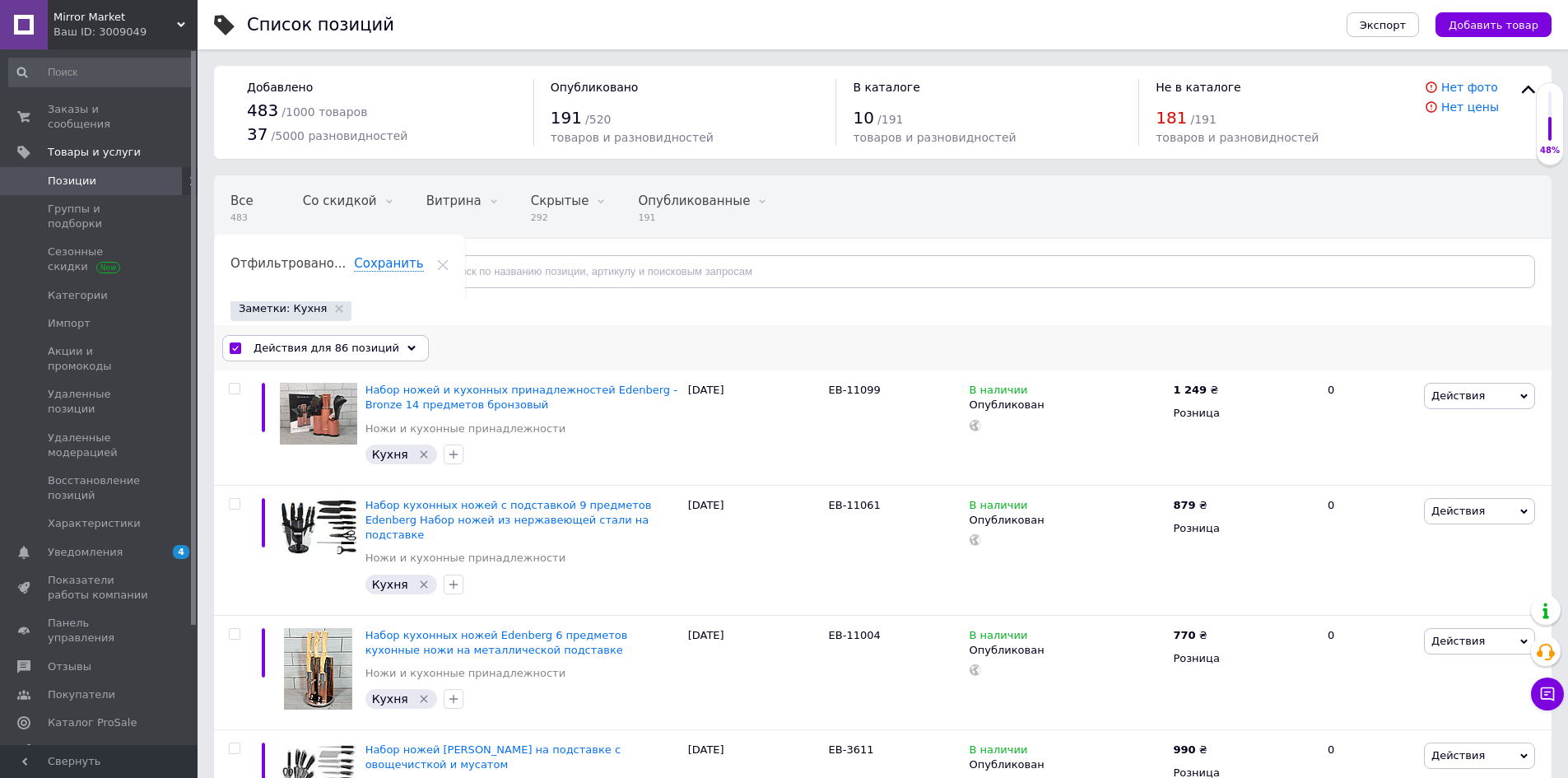
checkbox input "false"
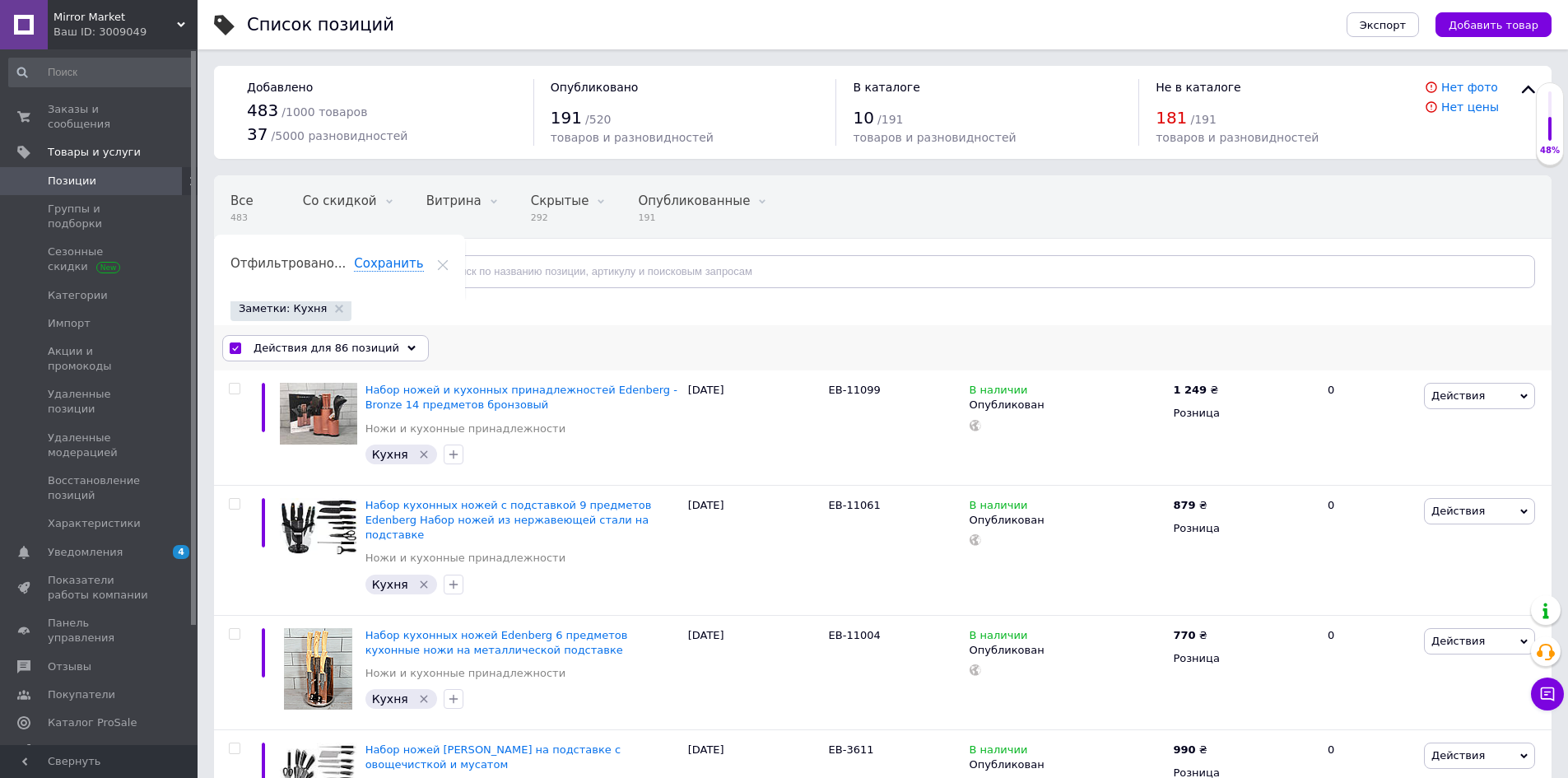
checkbox input "false"
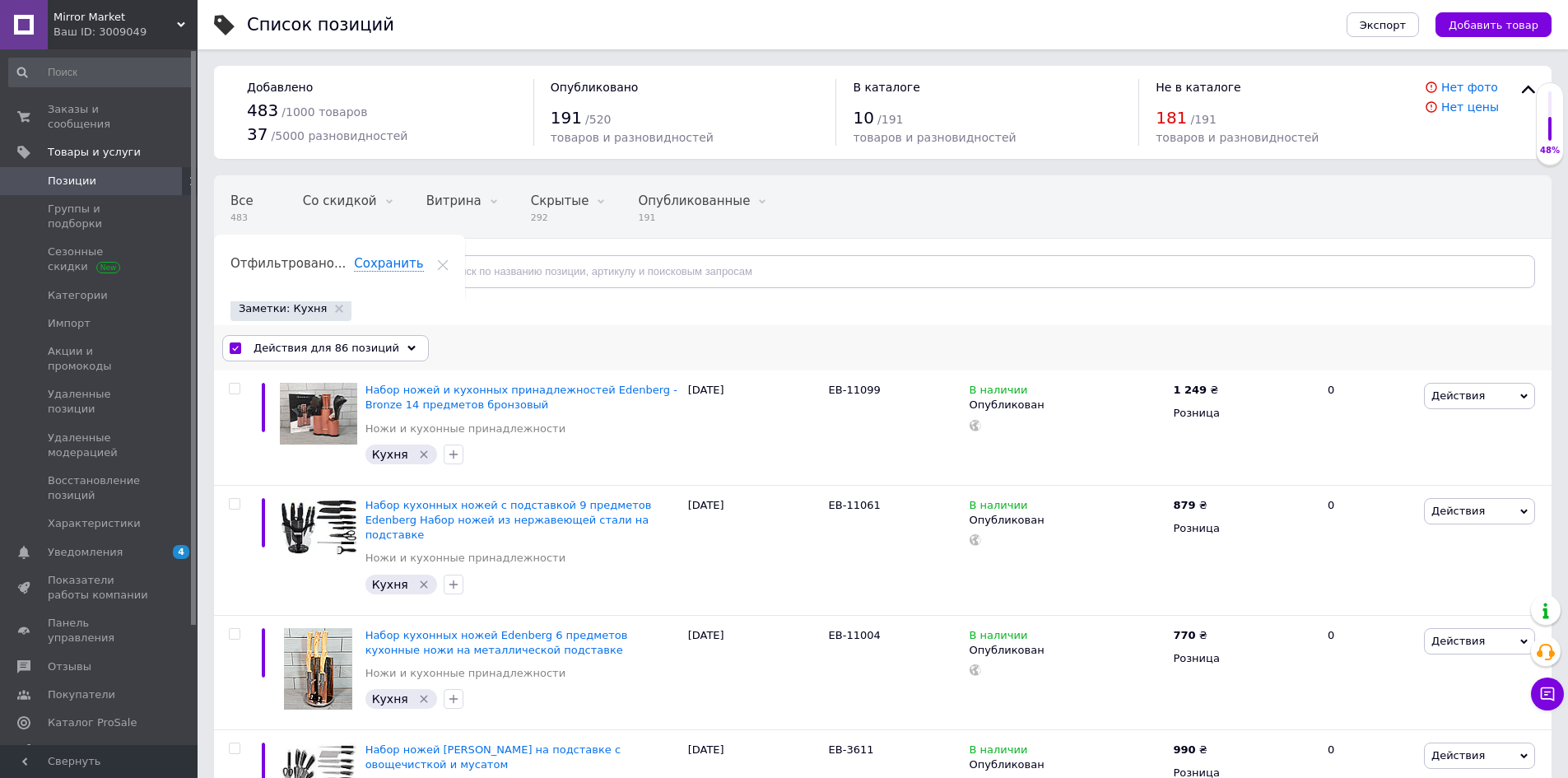
checkbox input "false"
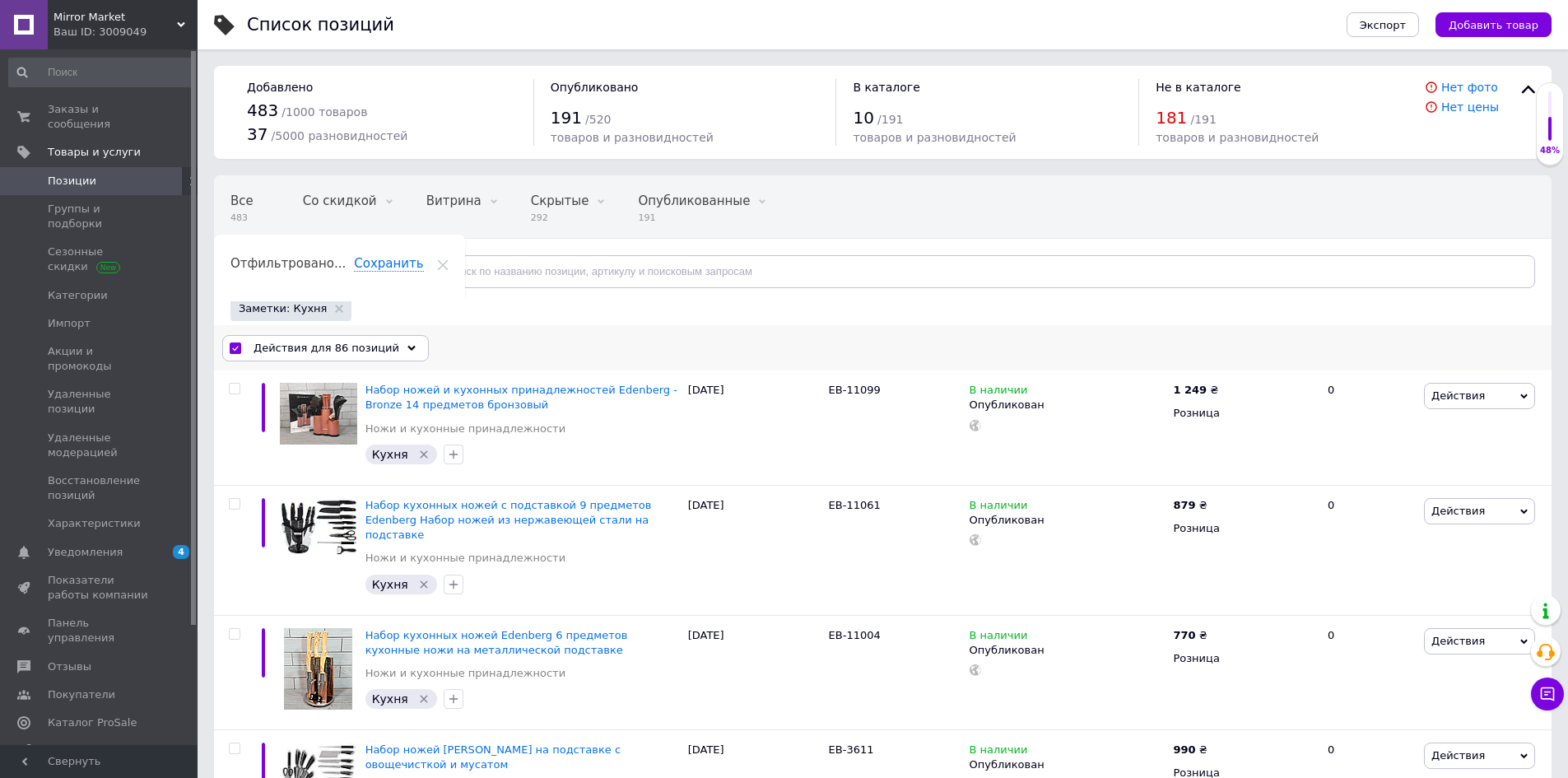
checkbox input "false"
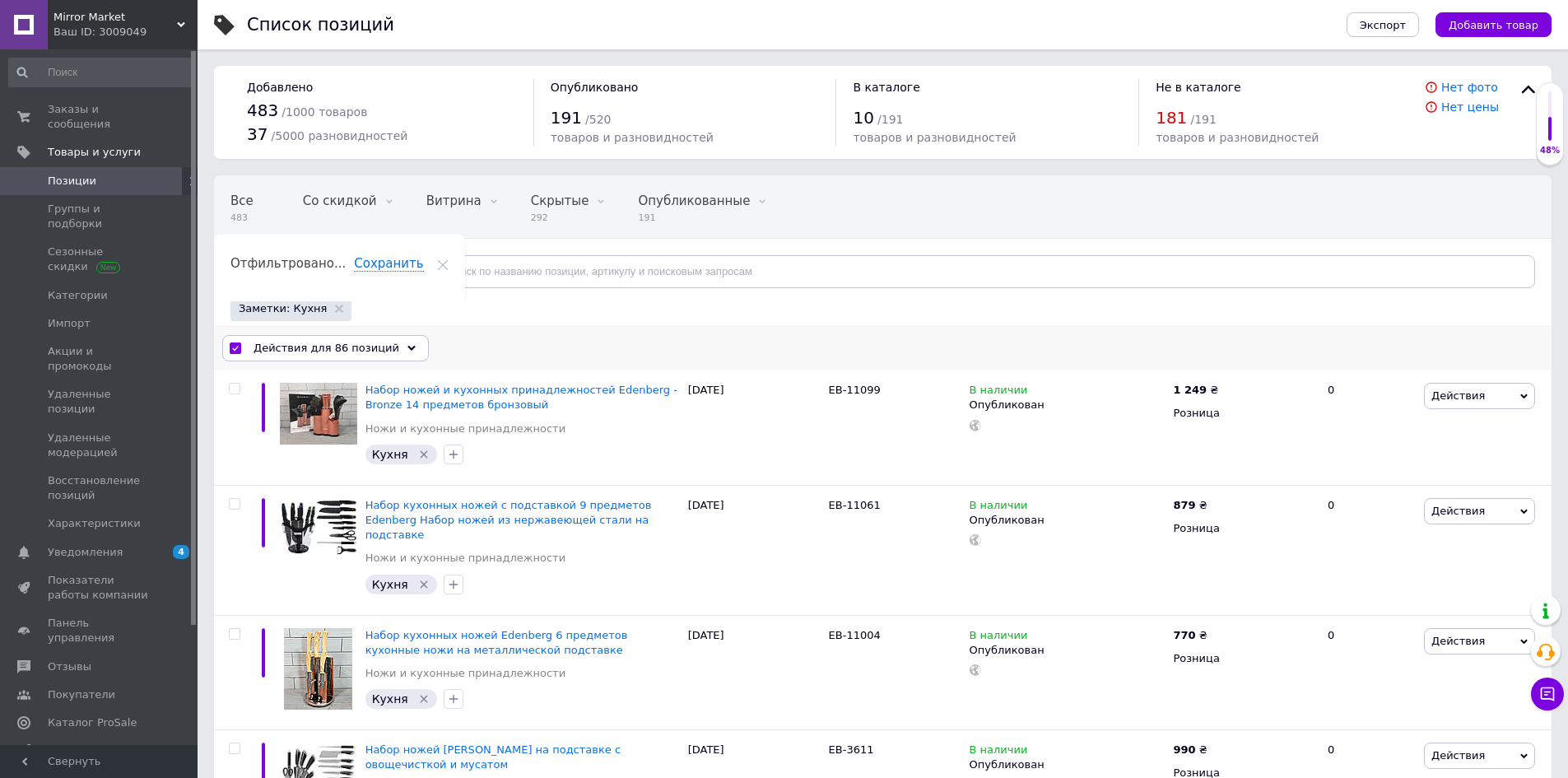
checkbox input "false"
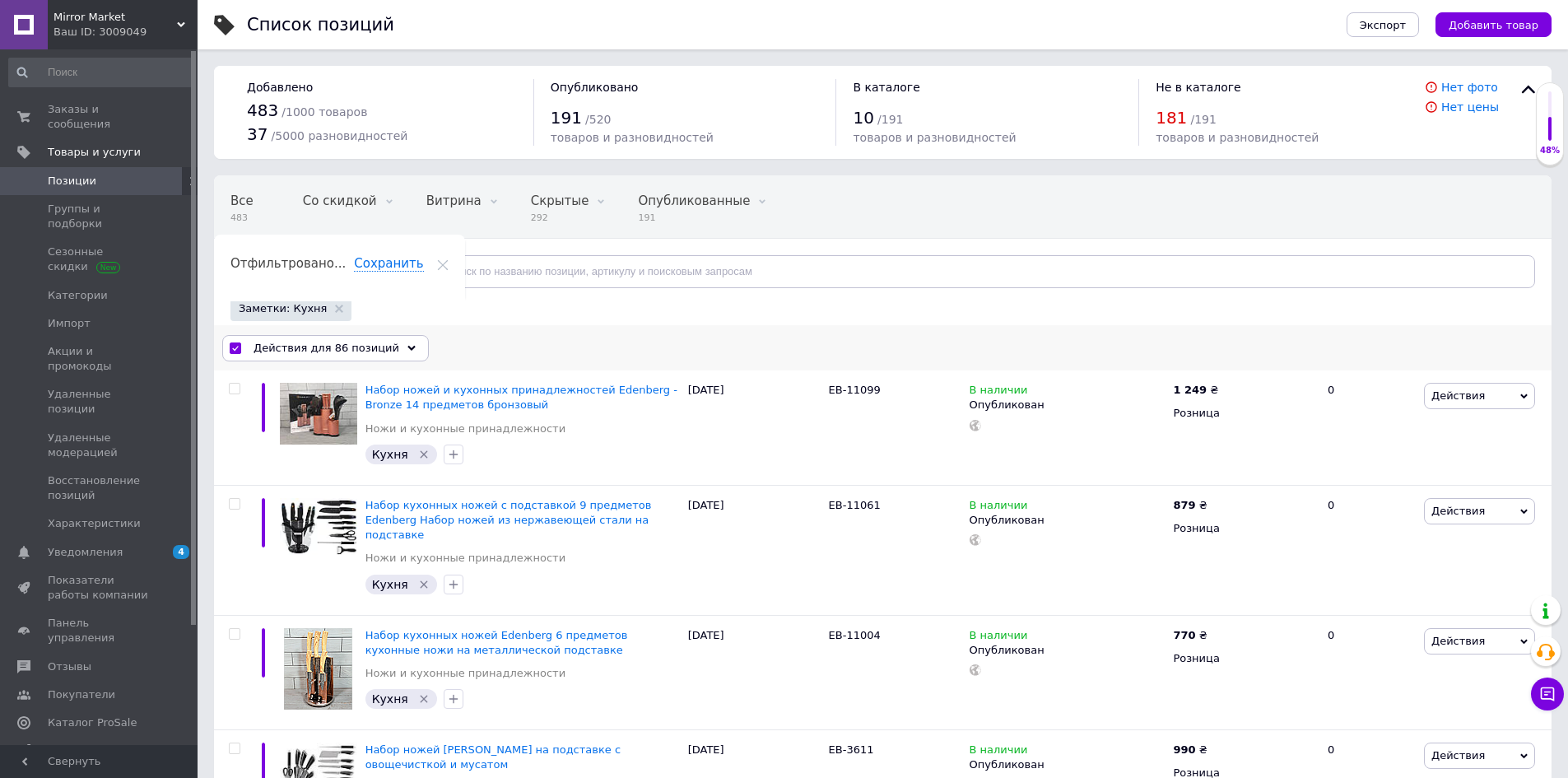
checkbox input "false"
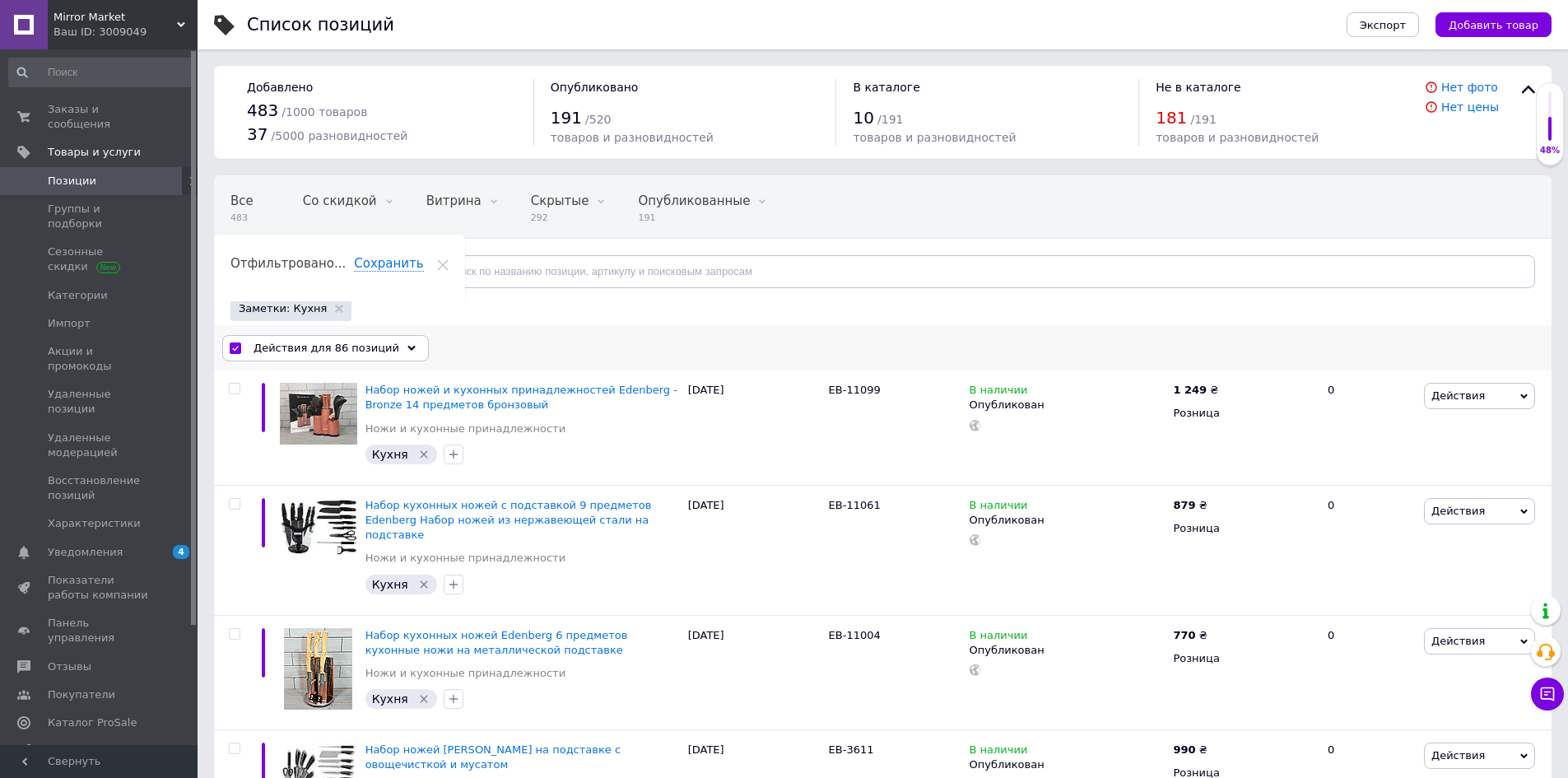
checkbox input "false"
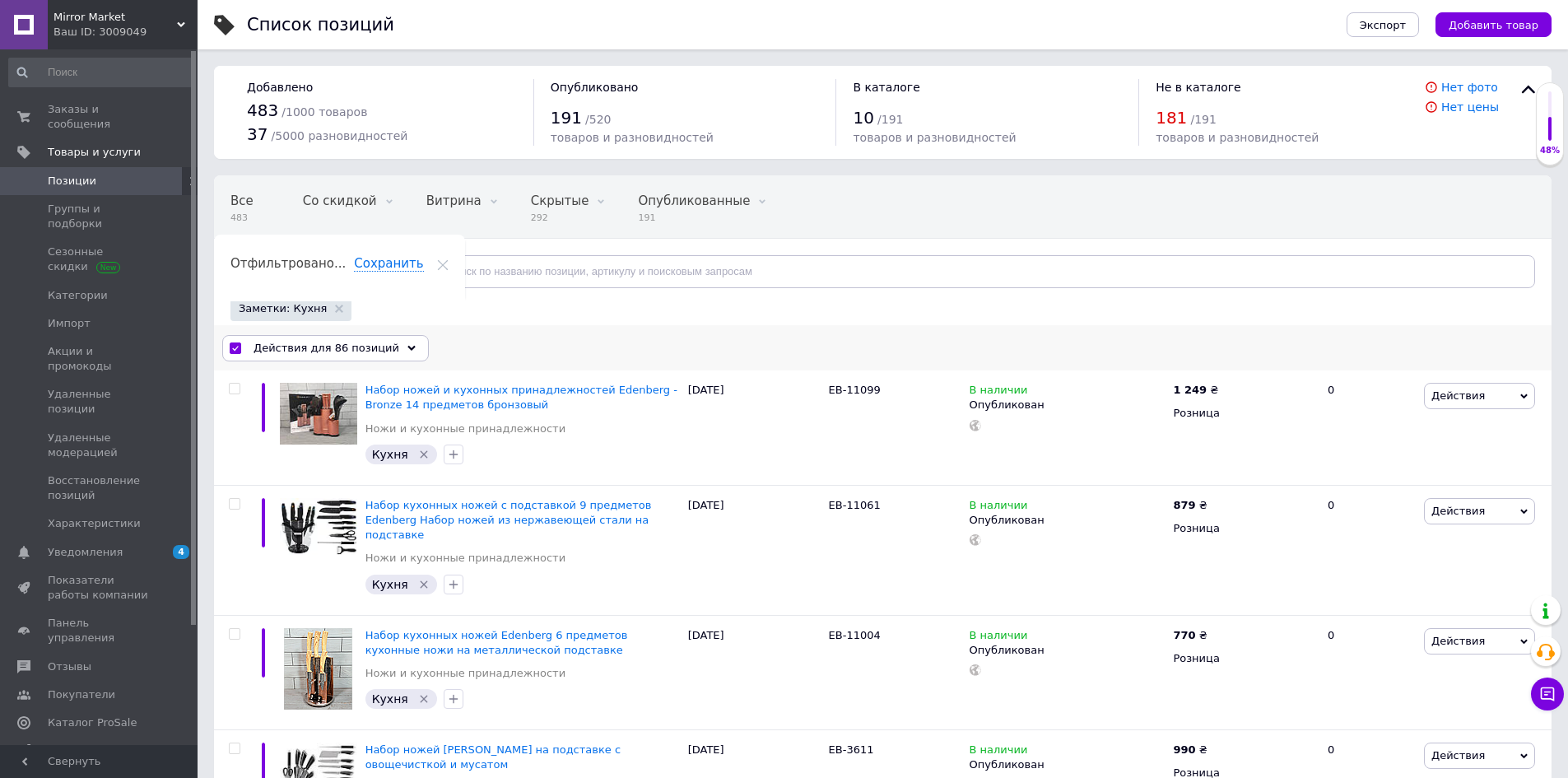
checkbox input "false"
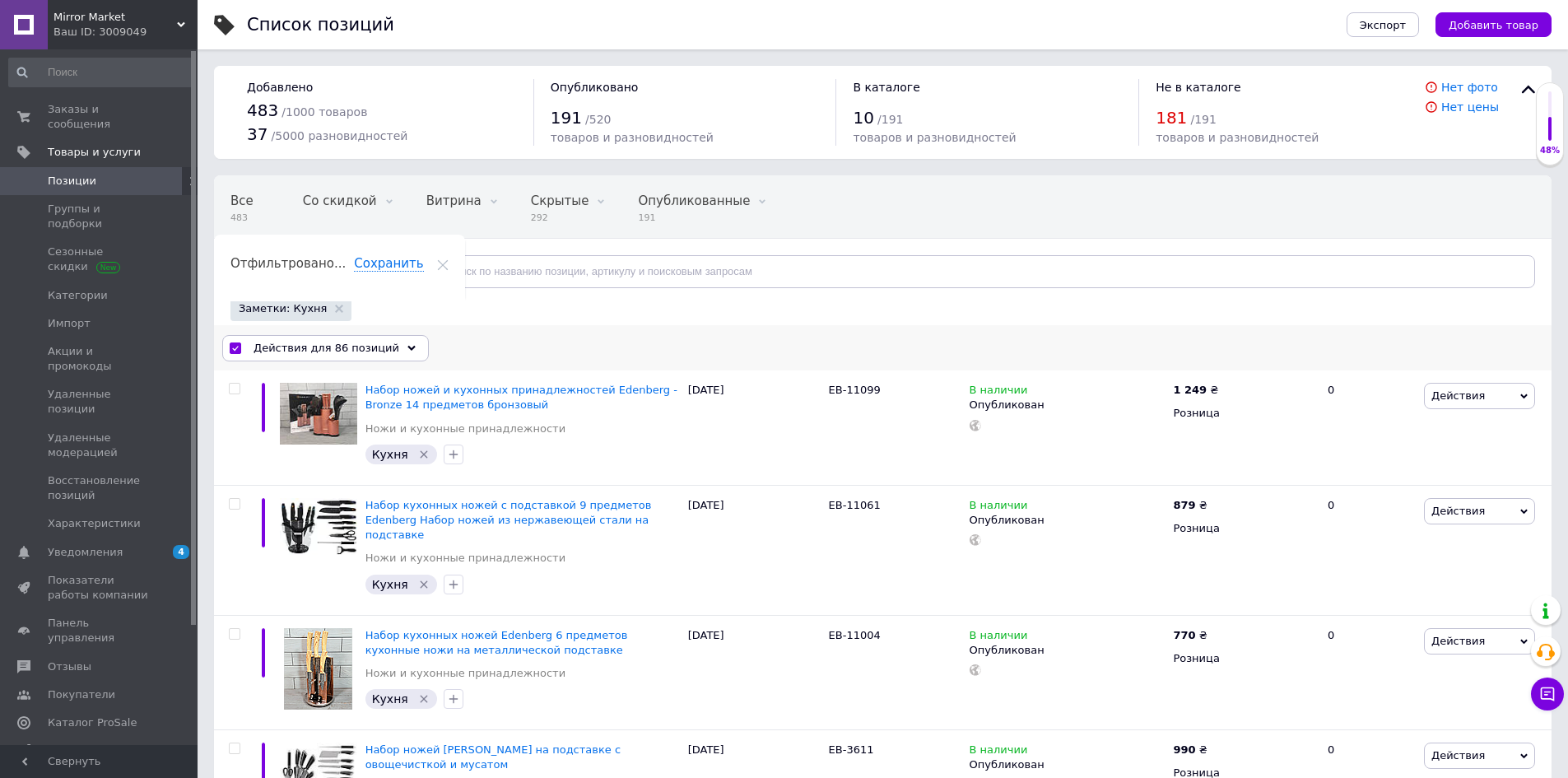
checkbox input "false"
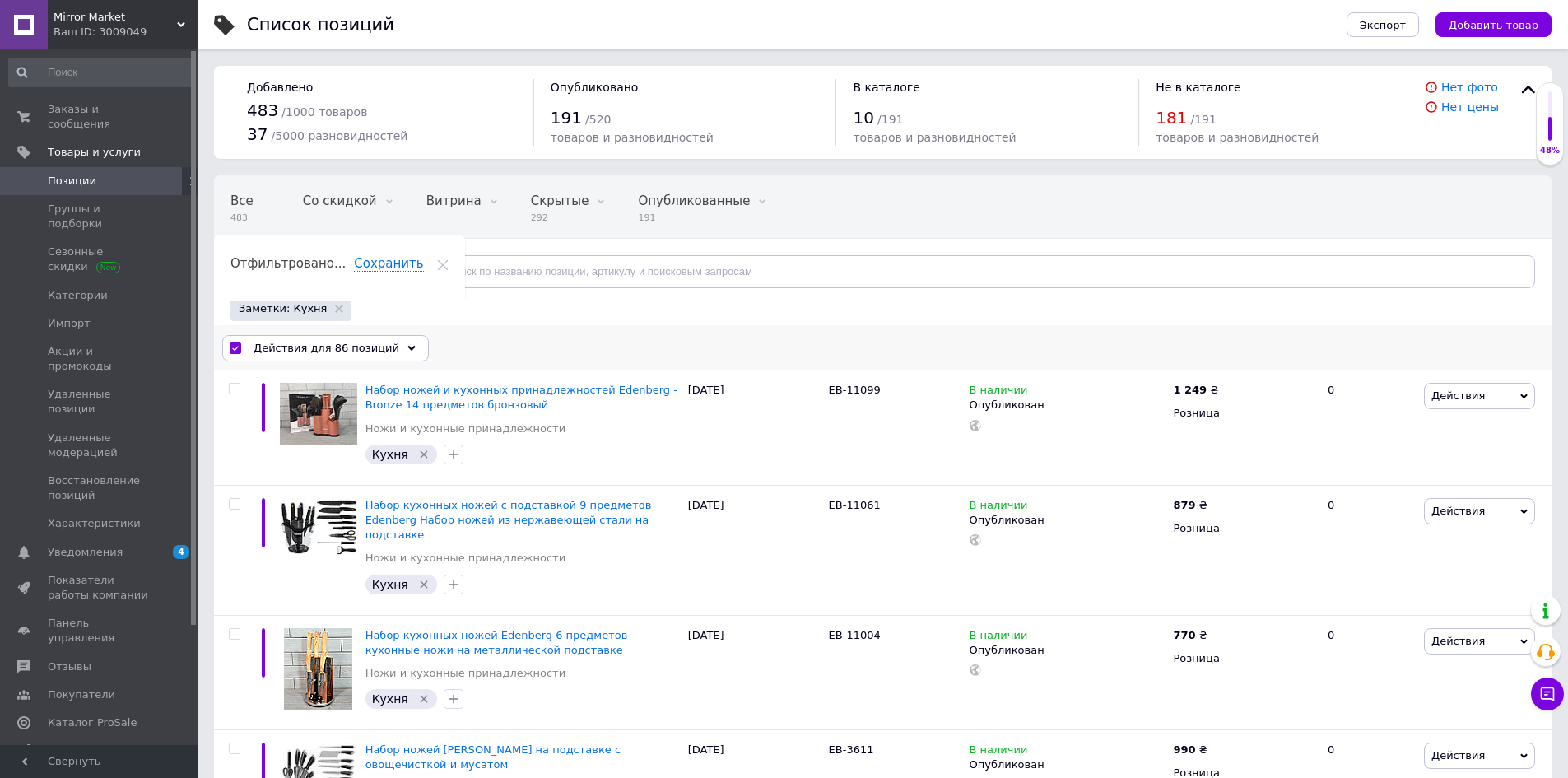
checkbox input "false"
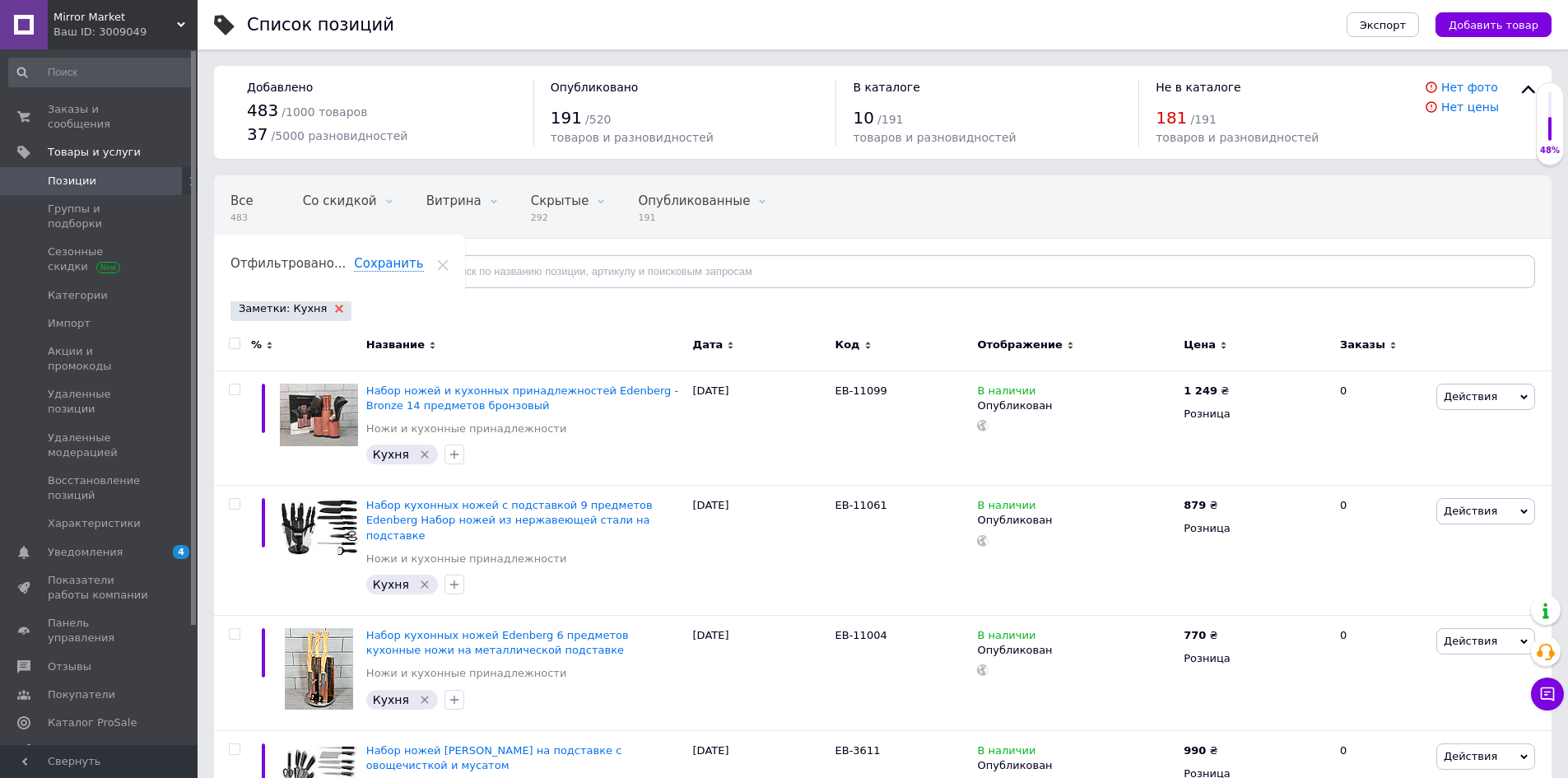
click at [335, 313] on icon at bounding box center [339, 308] width 8 height 8
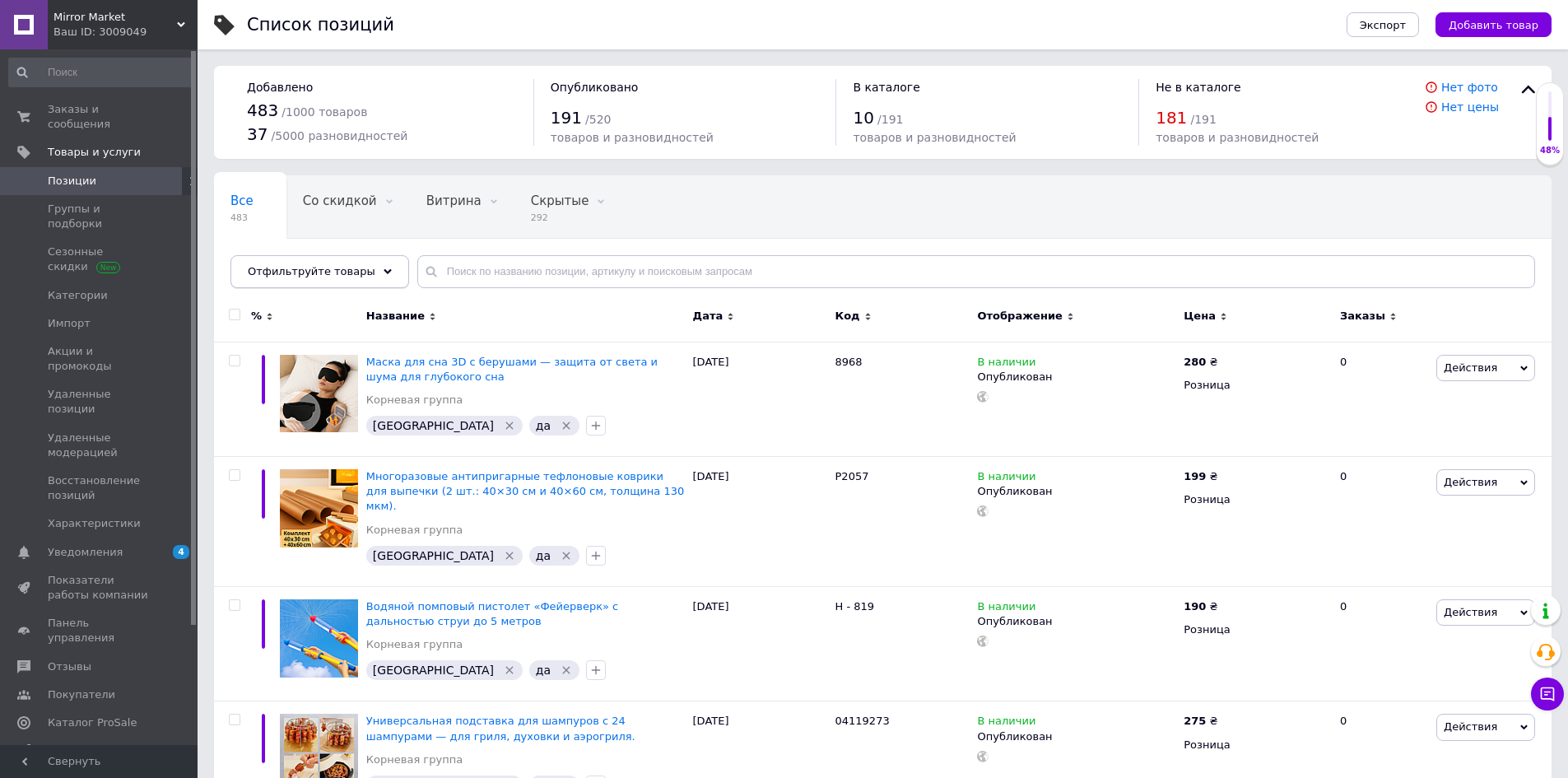
click at [384, 272] on use at bounding box center [388, 272] width 8 height 5
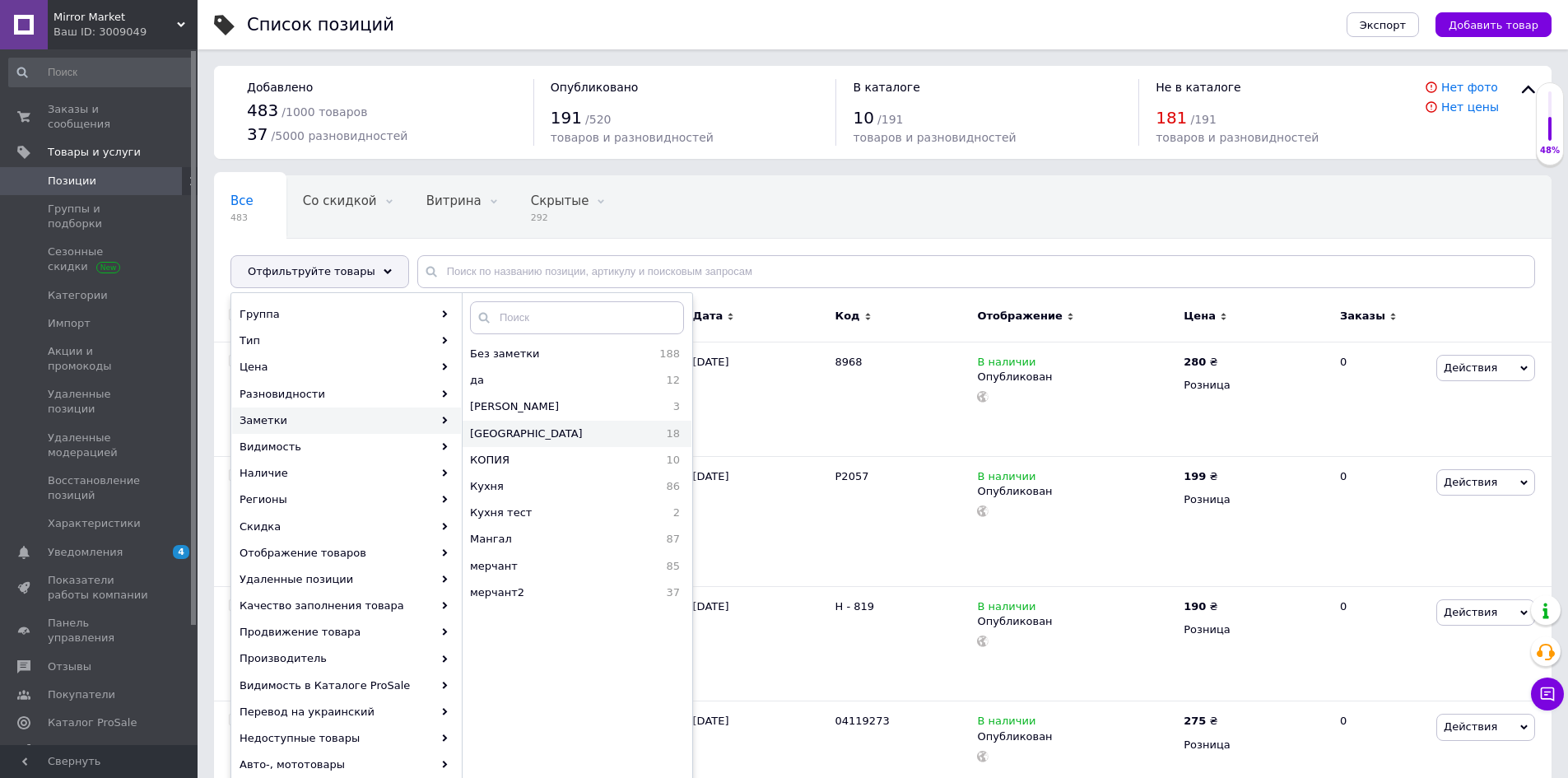
click at [521, 434] on span "[GEOGRAPHIC_DATA]" at bounding box center [557, 434] width 176 height 15
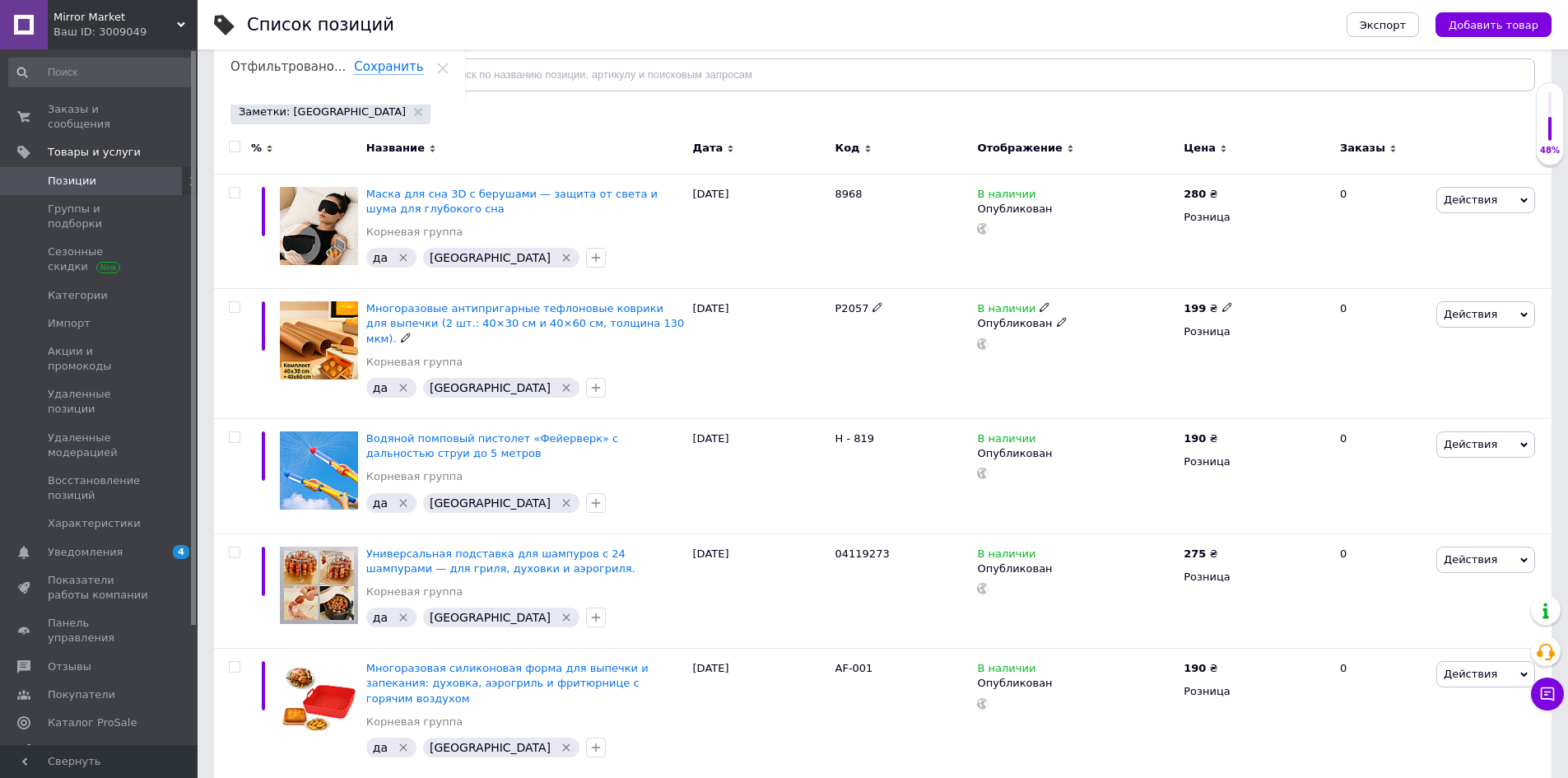
scroll to position [71, 0]
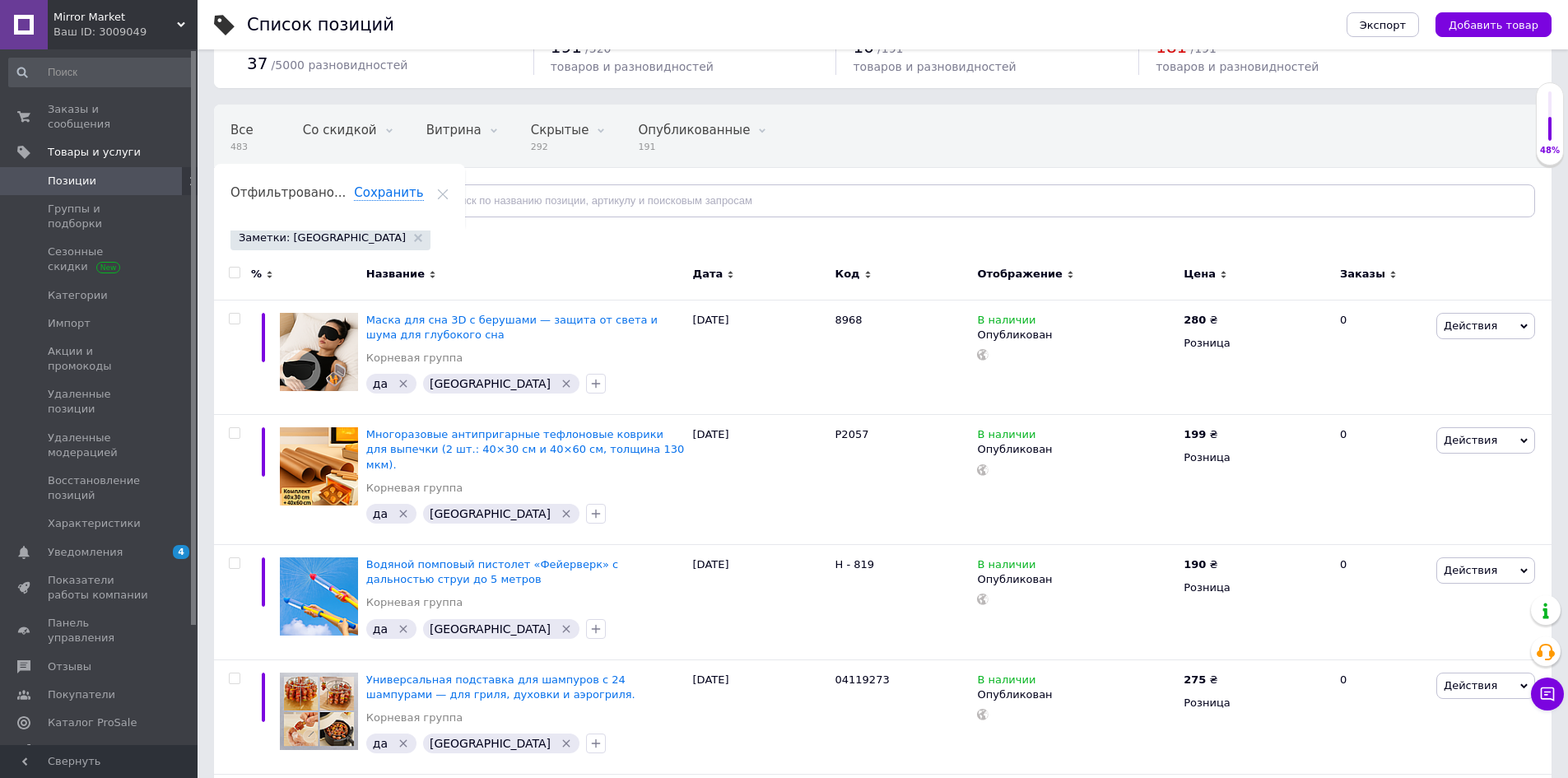
click at [236, 275] on input "checkbox" at bounding box center [234, 272] width 11 height 11
checkbox input "true"
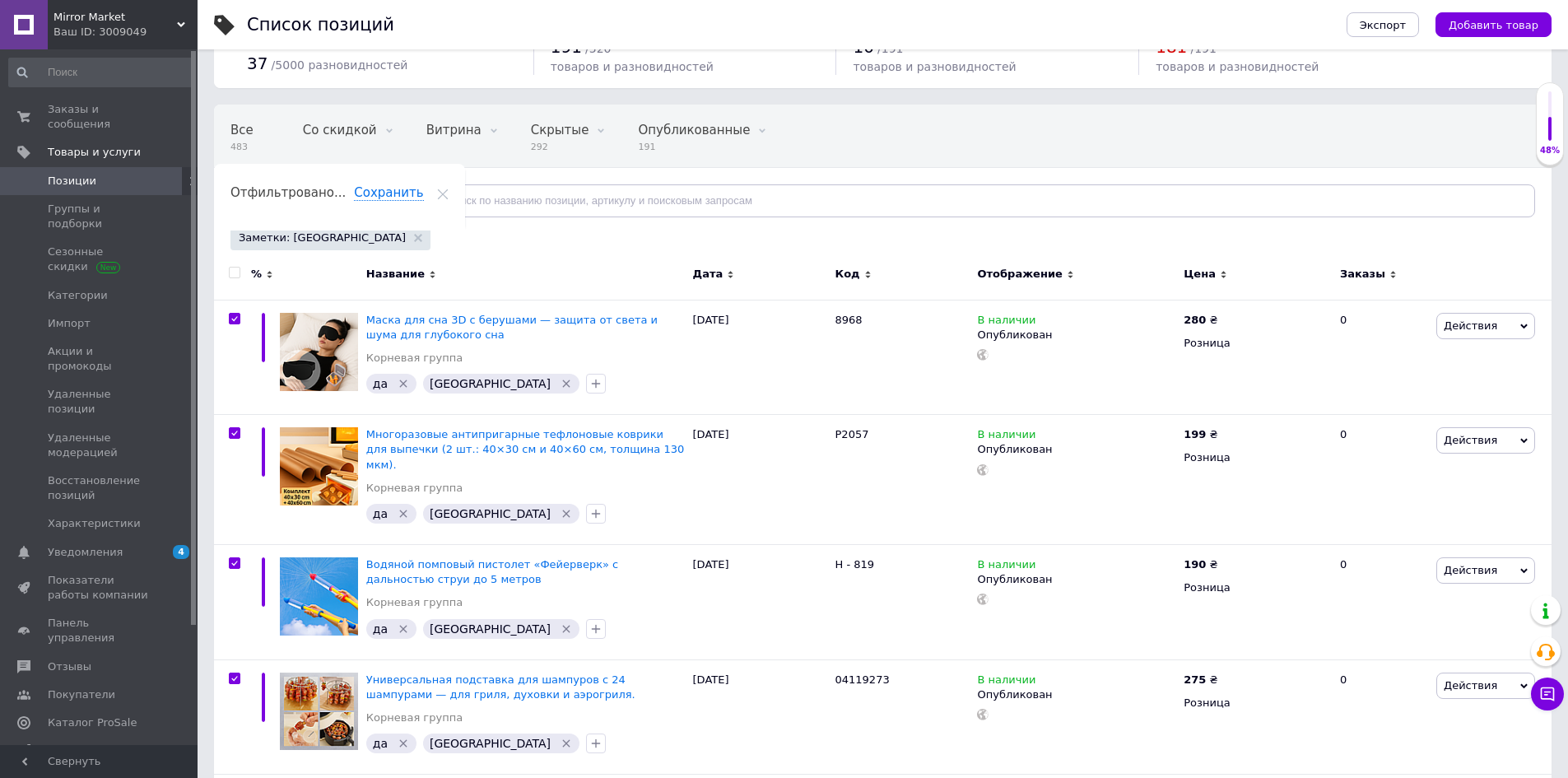
checkbox input "true"
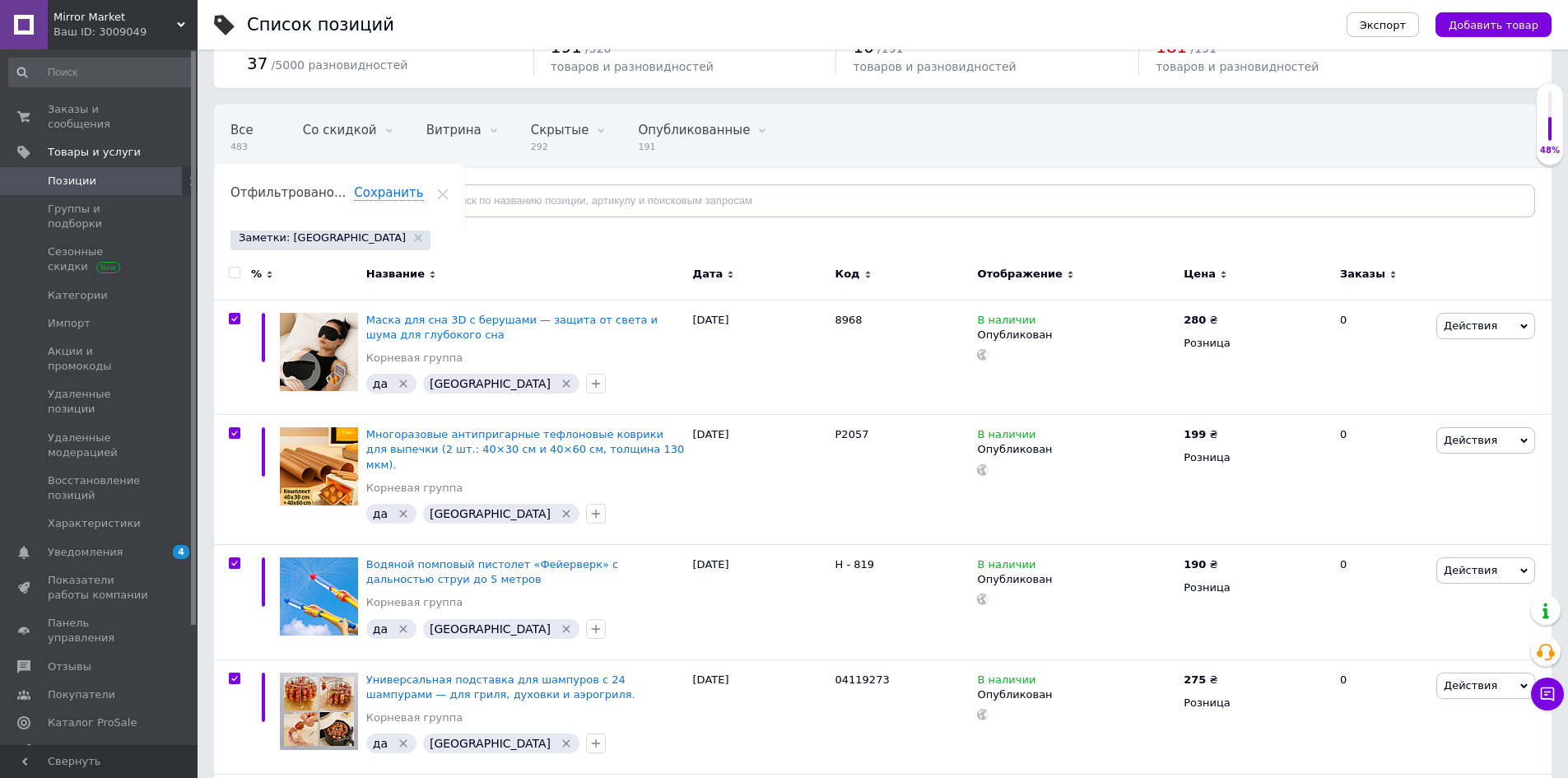
checkbox input "true"
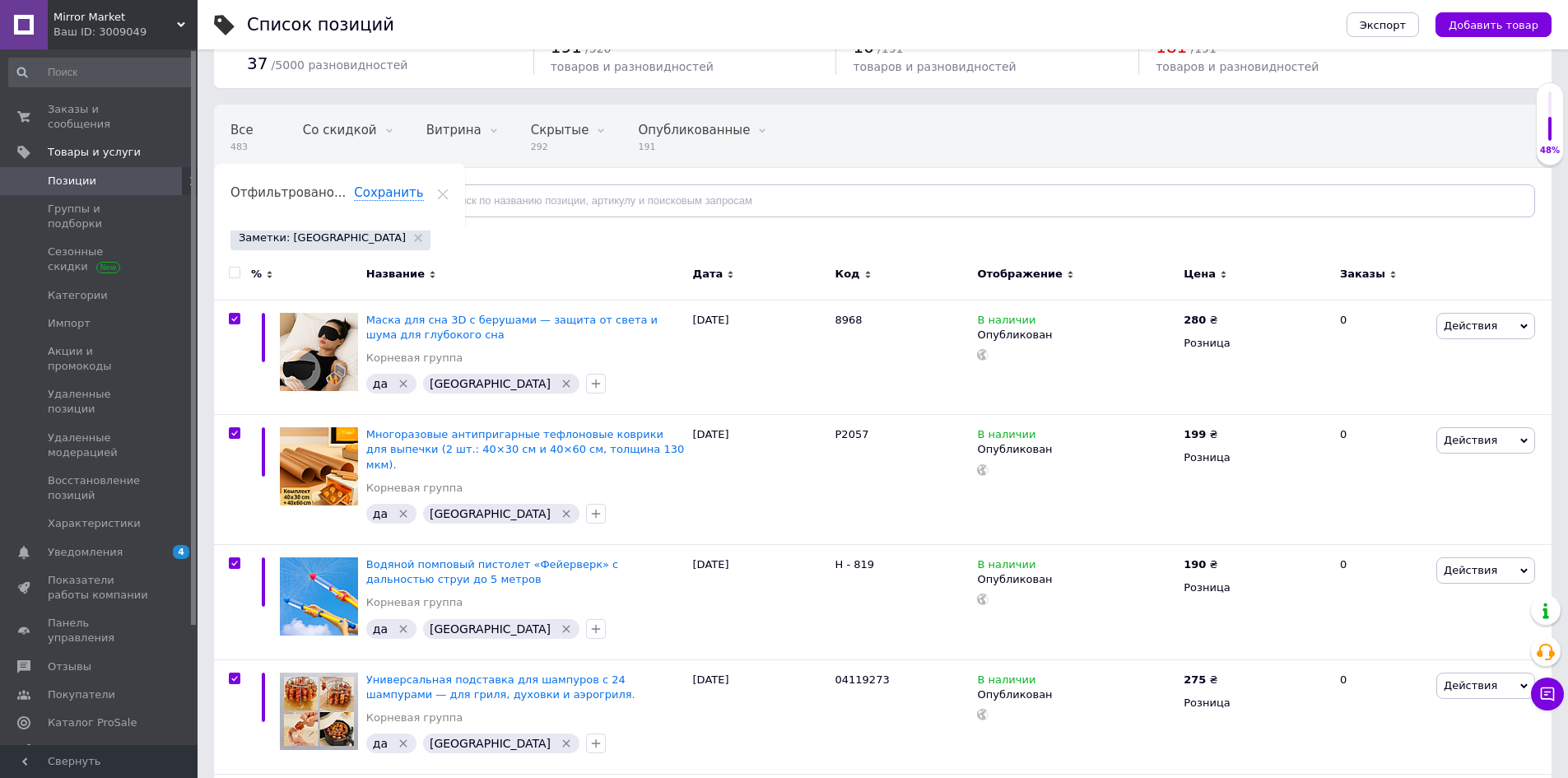
checkbox input "true"
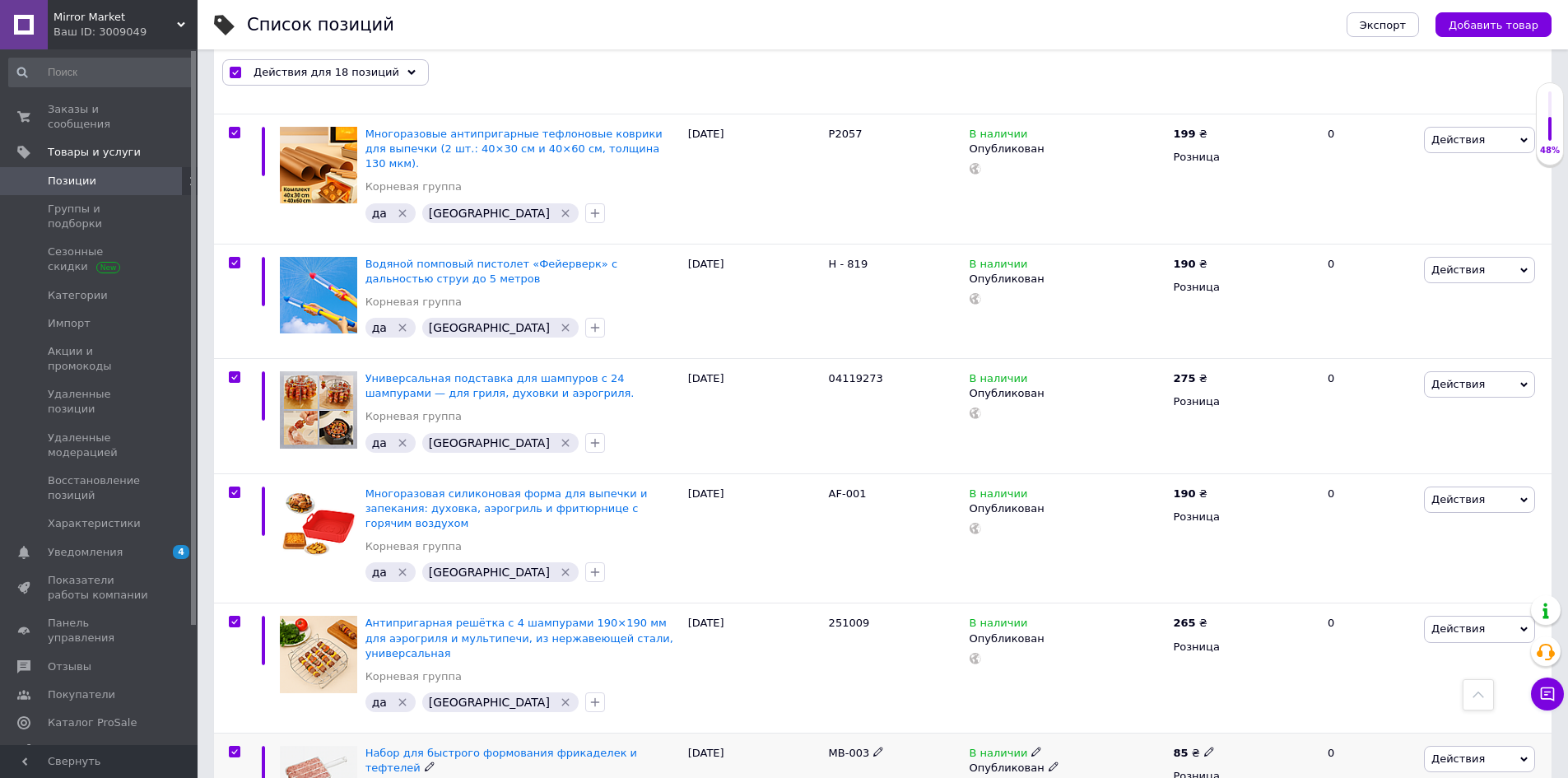
scroll to position [66, 0]
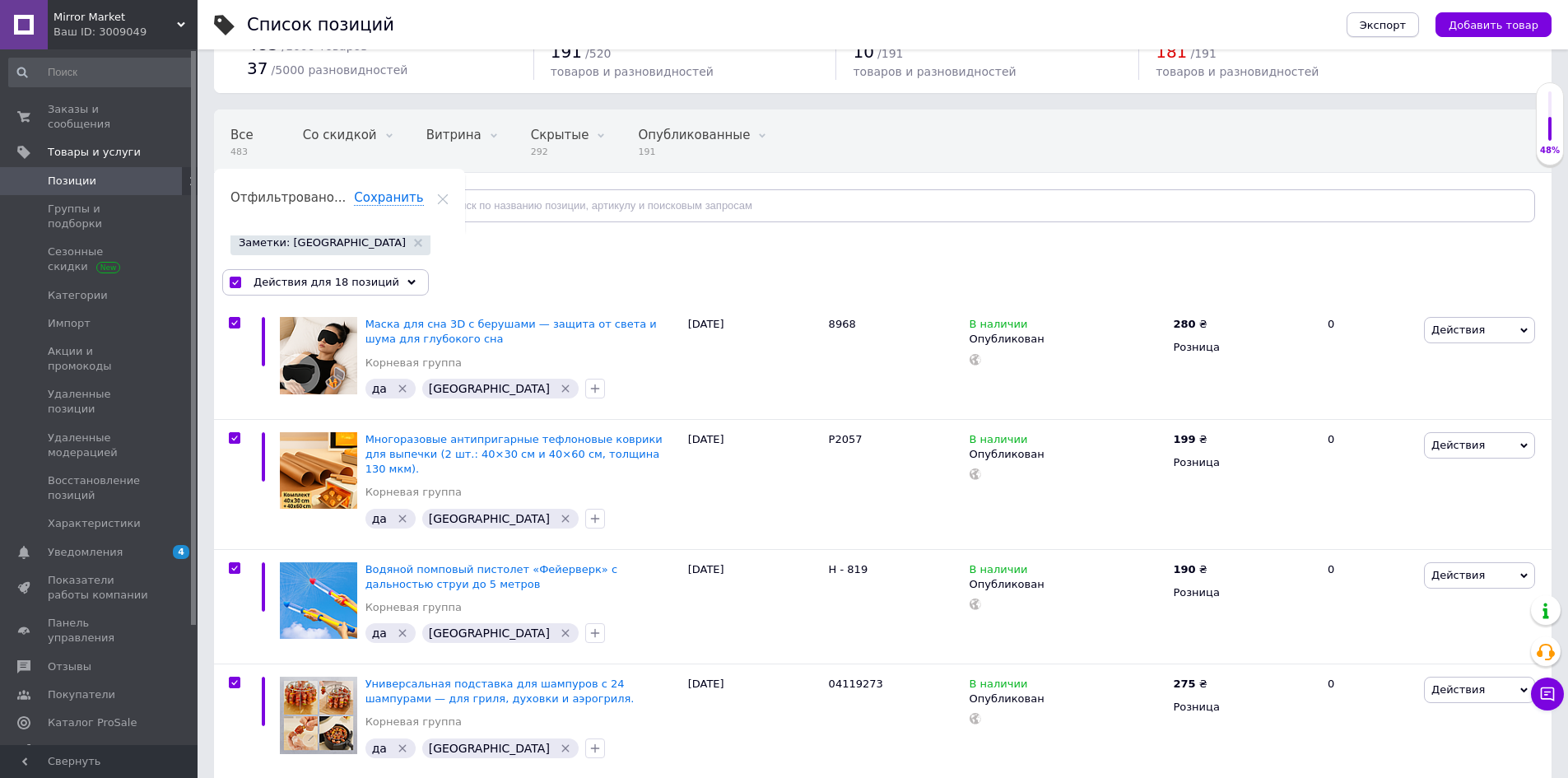
click at [1395, 13] on button "Экспорт" at bounding box center [1382, 25] width 73 height 25
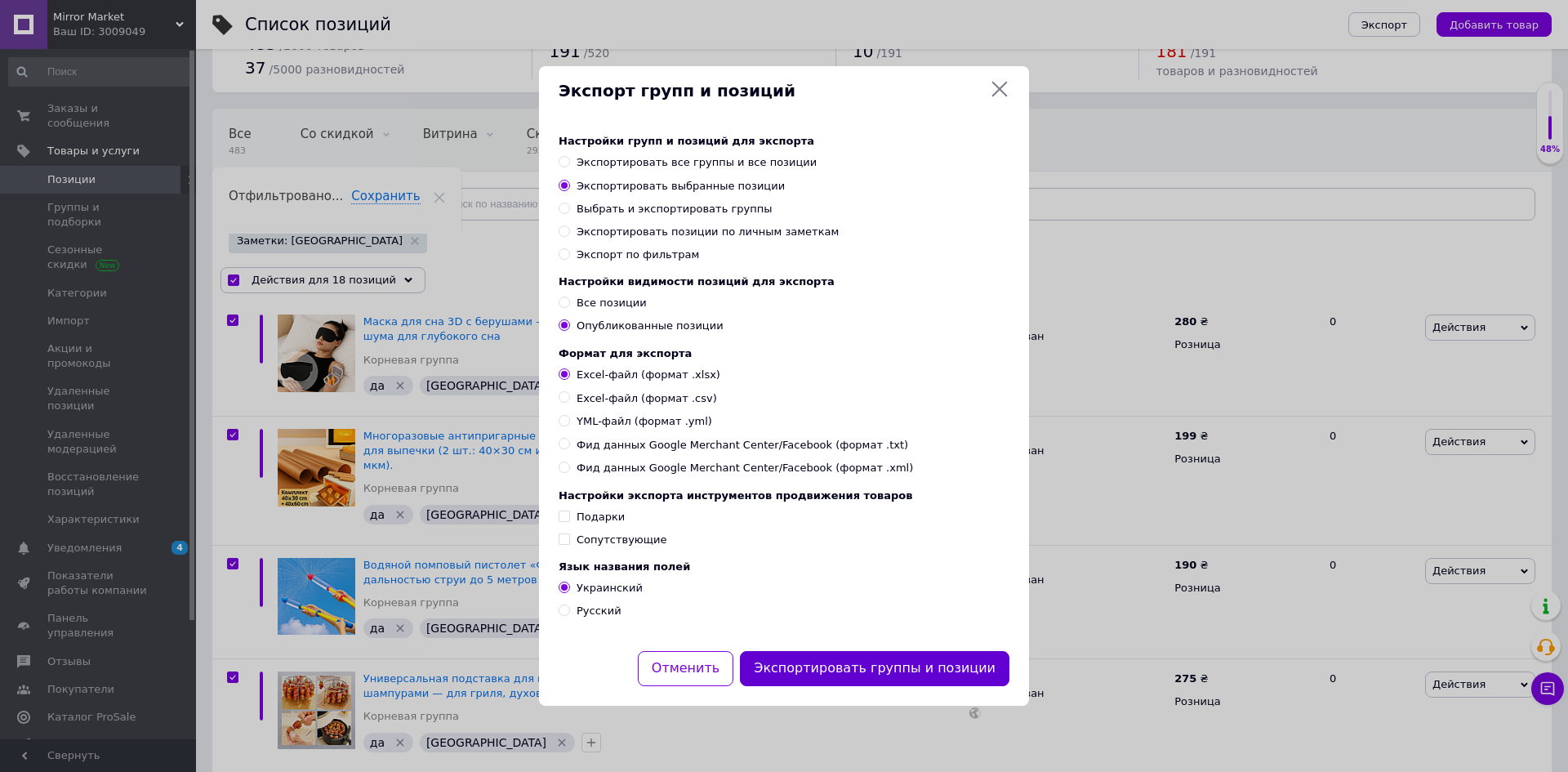
click at [873, 665] on button "Экспортировать группы и позиции" at bounding box center [874, 668] width 269 height 35
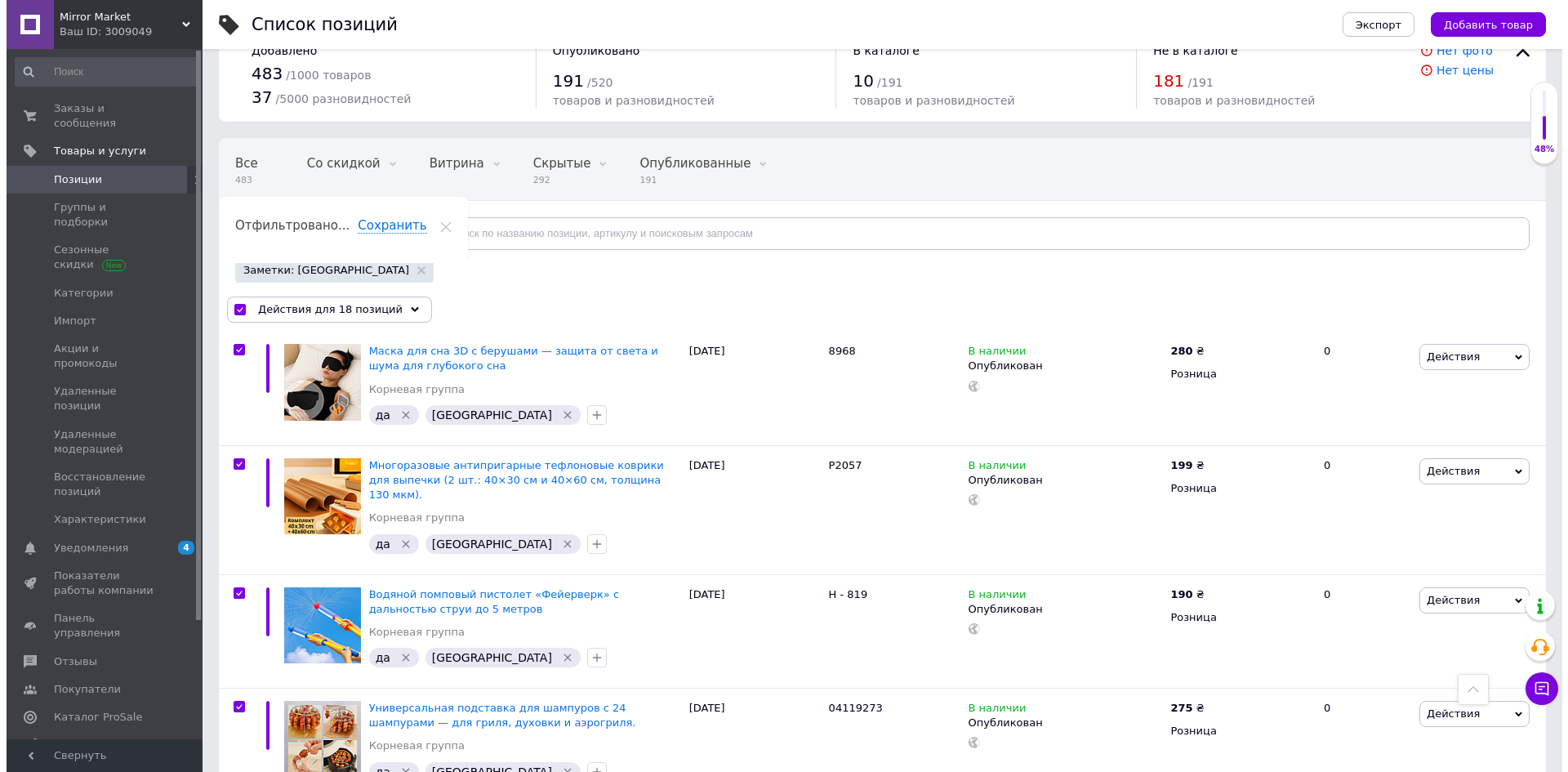
scroll to position [0, 0]
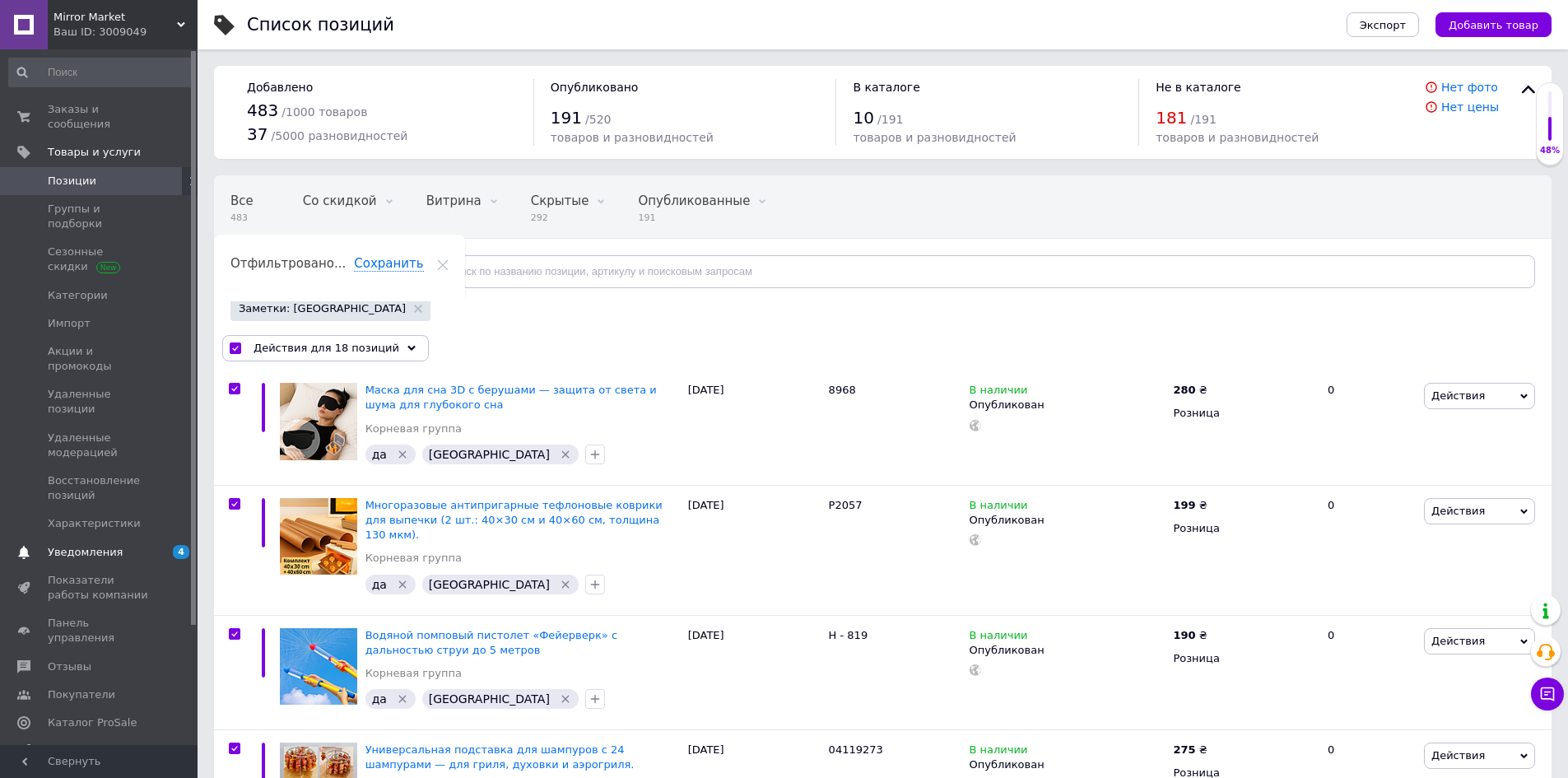
click at [109, 545] on span "Уведомления" at bounding box center [85, 552] width 75 height 15
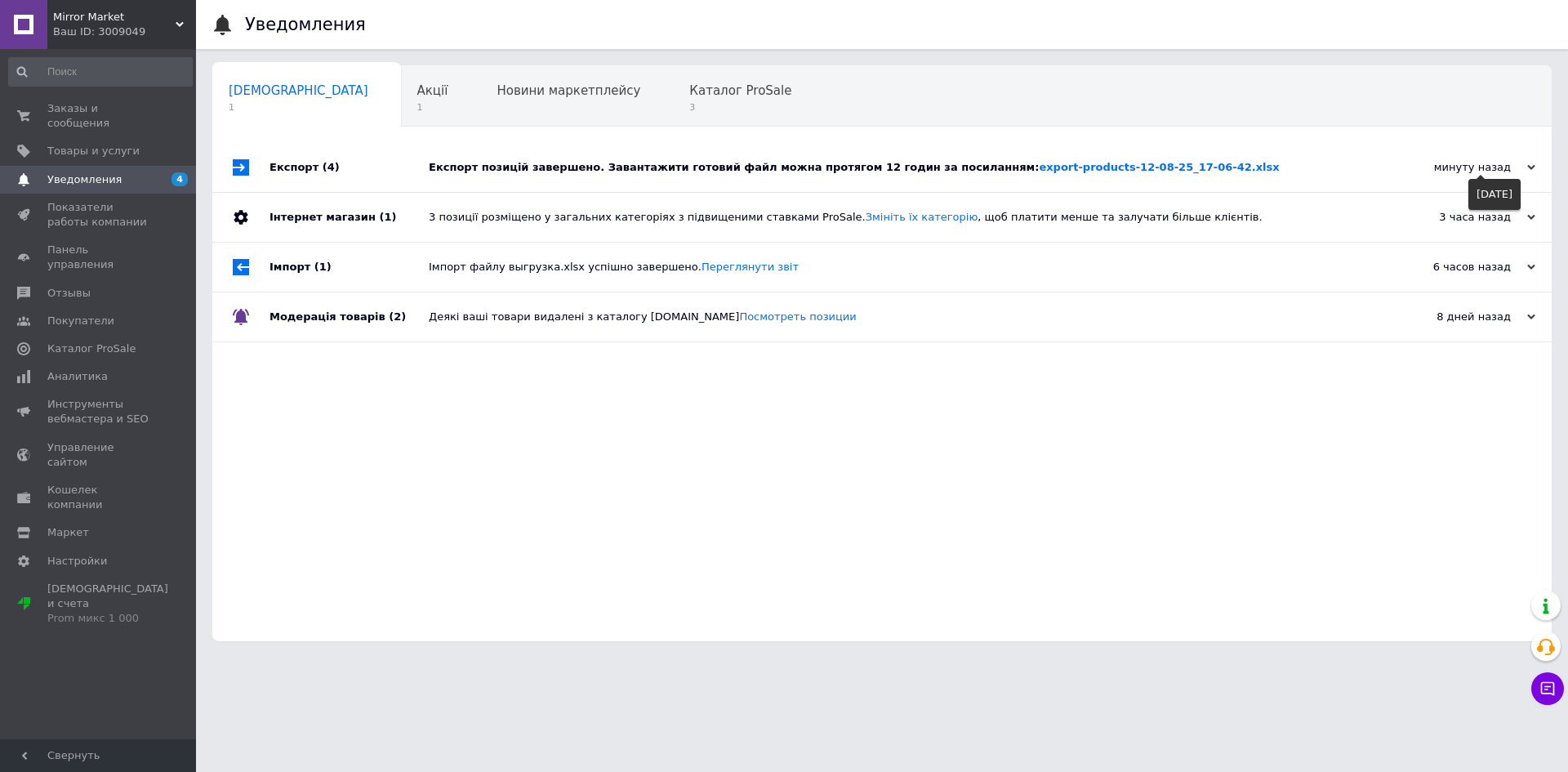
click at [1424, 164] on div "минуту назад" at bounding box center [1454, 168] width 163 height 15
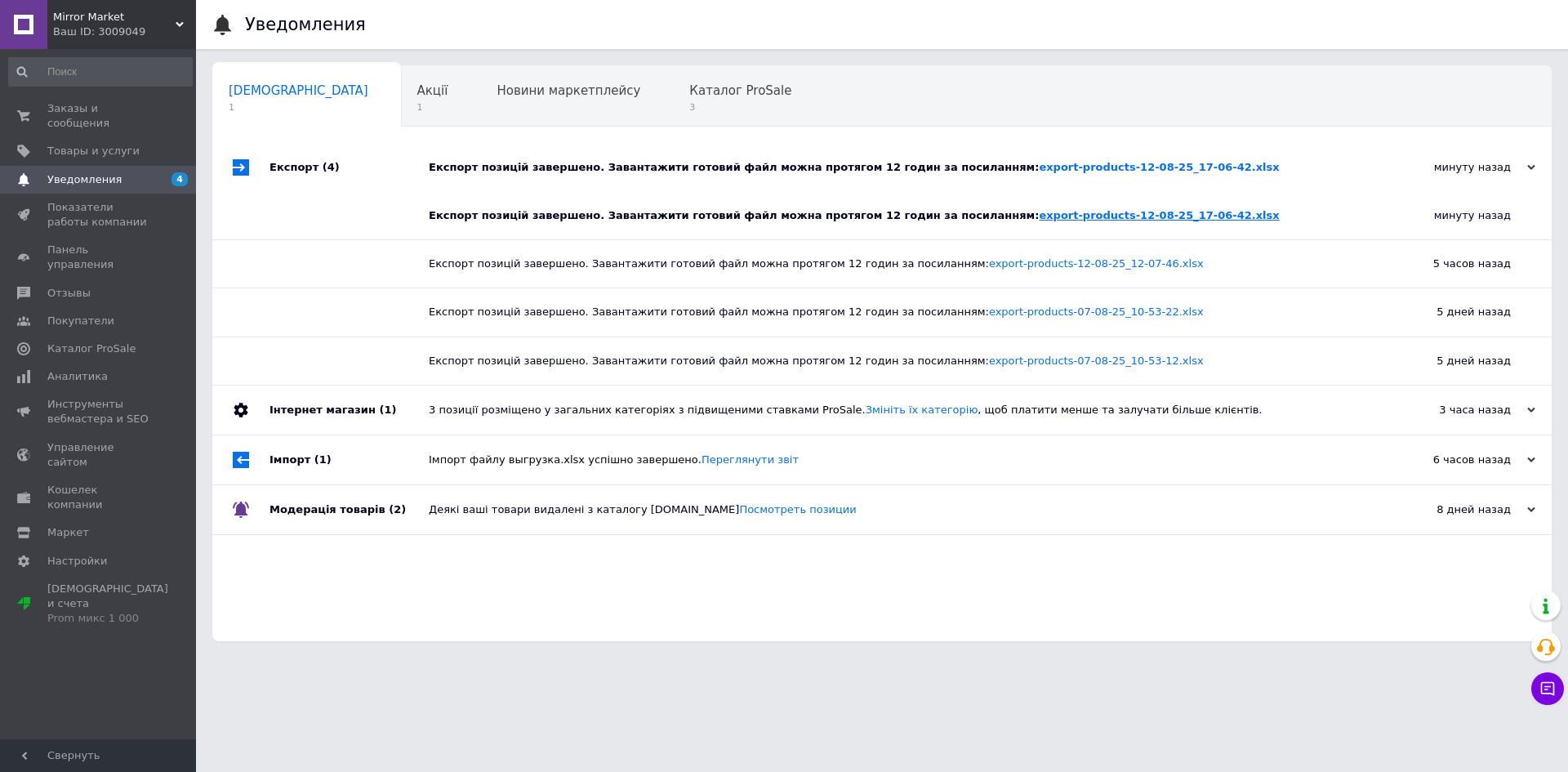
click at [1054, 220] on link "export-products-12-08-25_17-06-42.xlsx" at bounding box center [1159, 215] width 240 height 12
